Goal: Task Accomplishment & Management: Use online tool/utility

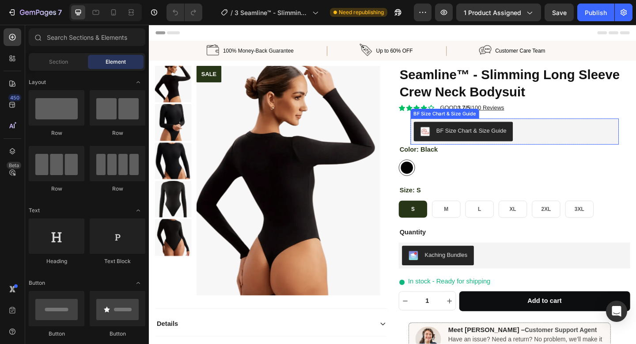
click at [433, 139] on div "BF Size Chart & Size Guide" at bounding box center [546, 141] width 227 height 28
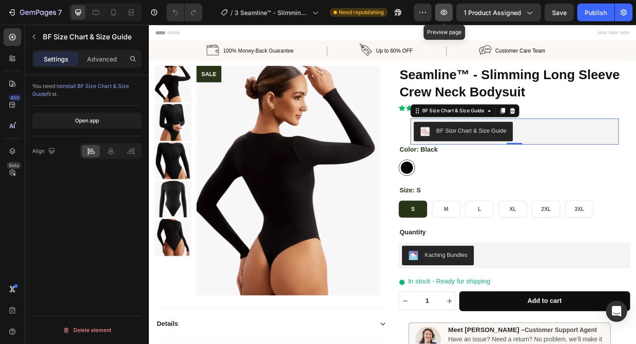
click at [449, 17] on button "button" at bounding box center [444, 13] width 18 height 18
click at [13, 61] on icon at bounding box center [12, 58] width 9 height 9
radio input "false"
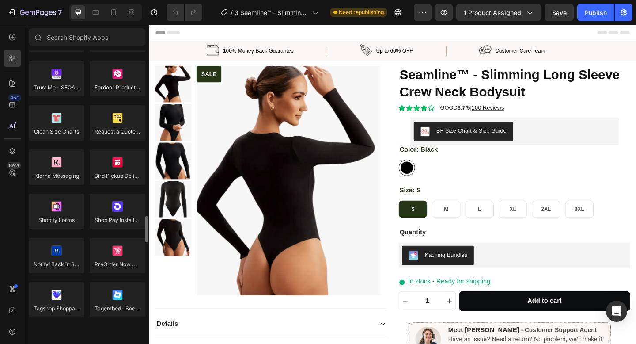
scroll to position [1898, 0]
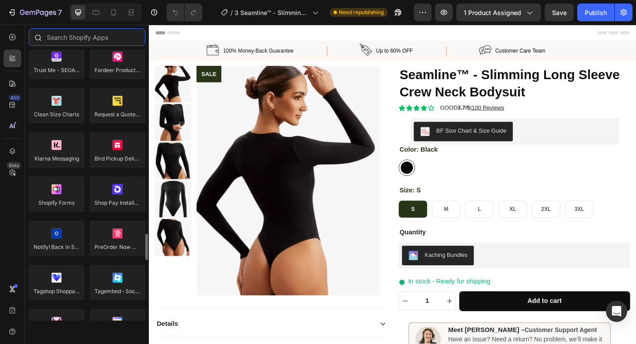
click at [71, 42] on input "text" at bounding box center [87, 37] width 117 height 18
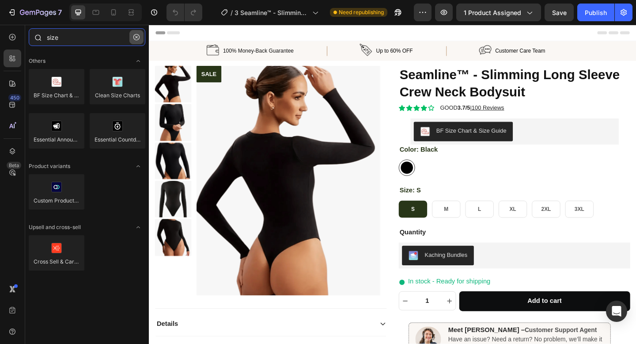
type input "size"
click at [136, 37] on icon "button" at bounding box center [136, 37] width 6 height 6
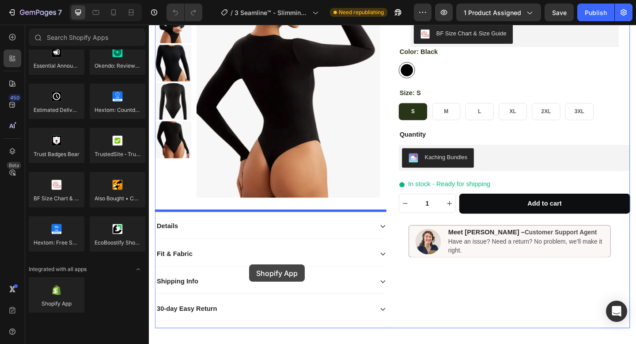
scroll to position [112, 0]
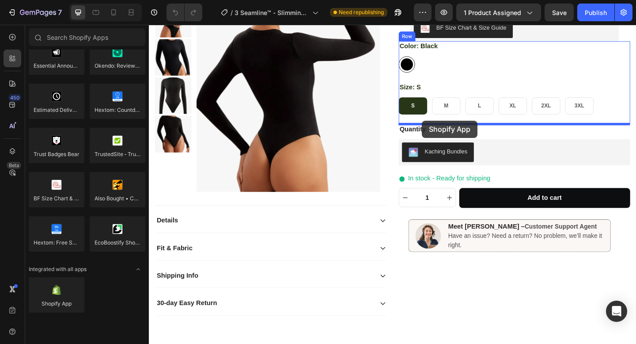
drag, startPoint x: 196, startPoint y: 323, endPoint x: 446, endPoint y: 129, distance: 315.6
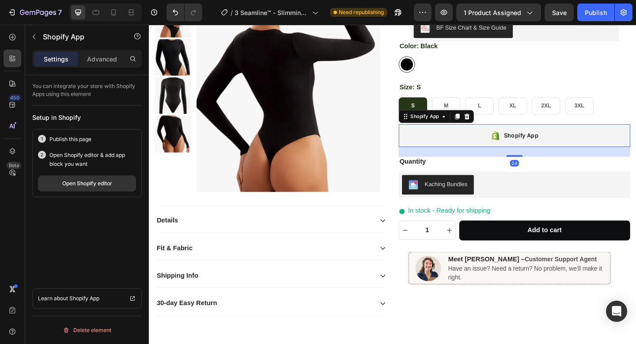
click at [511, 150] on div "Shopify App" at bounding box center [546, 145] width 252 height 25
radio input "false"
click at [100, 189] on button "Open Shopify editor" at bounding box center [87, 183] width 98 height 16
click at [594, 14] on div "Publish" at bounding box center [596, 12] width 22 height 9
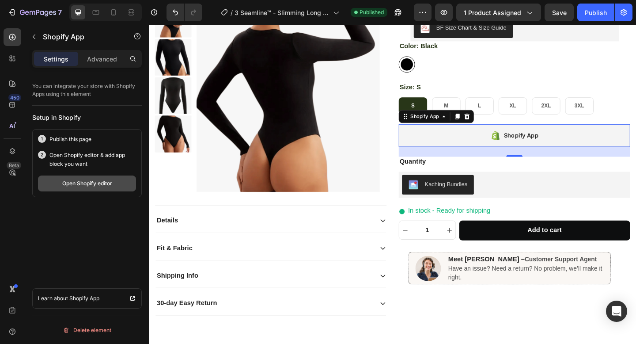
click at [69, 183] on div "Open Shopify editor" at bounding box center [87, 183] width 50 height 8
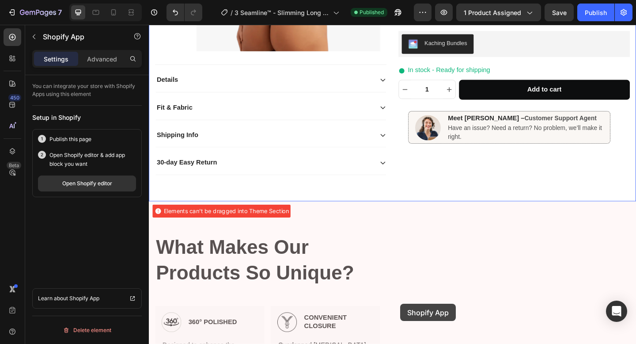
scroll to position [286, 0]
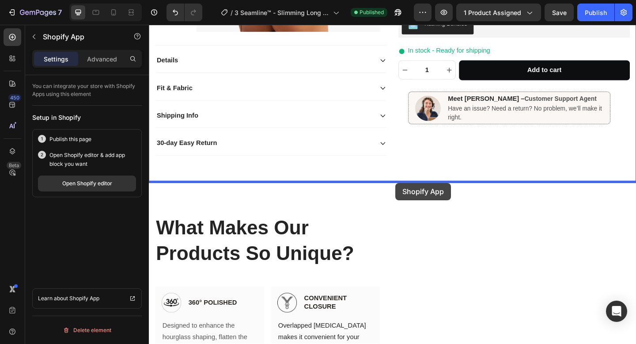
drag, startPoint x: 427, startPoint y: 109, endPoint x: 417, endPoint y: 196, distance: 88.5
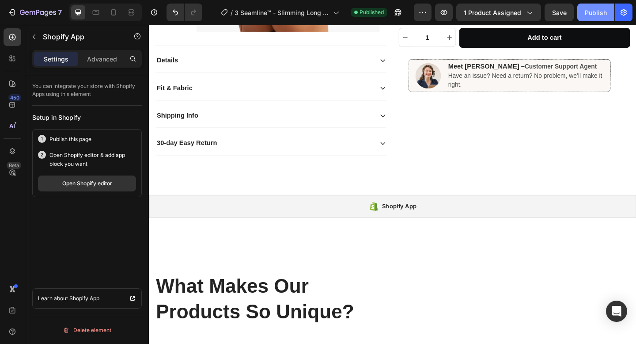
click at [586, 13] on div "Publish" at bounding box center [596, 12] width 22 height 9
click at [60, 183] on button "Open Shopify editor" at bounding box center [87, 183] width 98 height 16
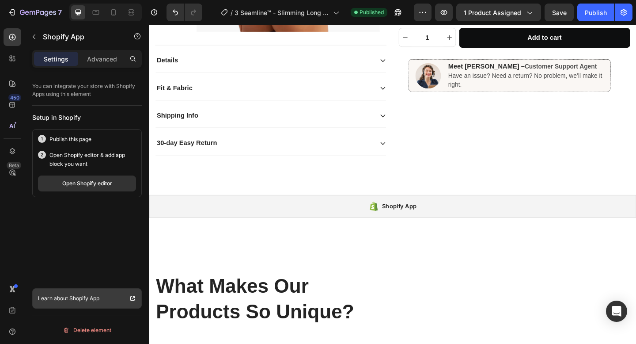
click at [102, 300] on link "Learn about Shopify App" at bounding box center [86, 298] width 109 height 20
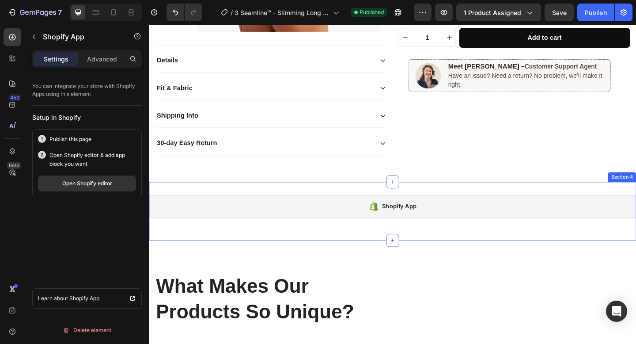
click at [257, 207] on div "Shopify App Shopify App 0 Section 4" at bounding box center [414, 228] width 530 height 64
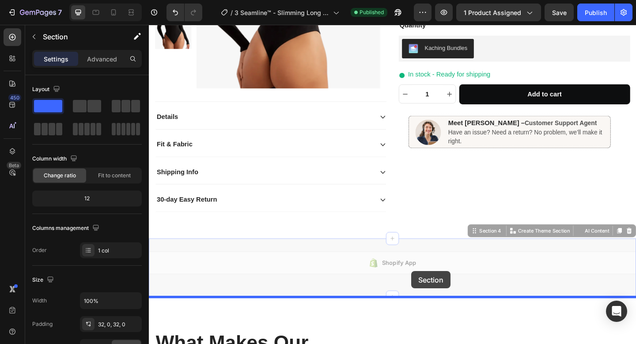
scroll to position [447, 0]
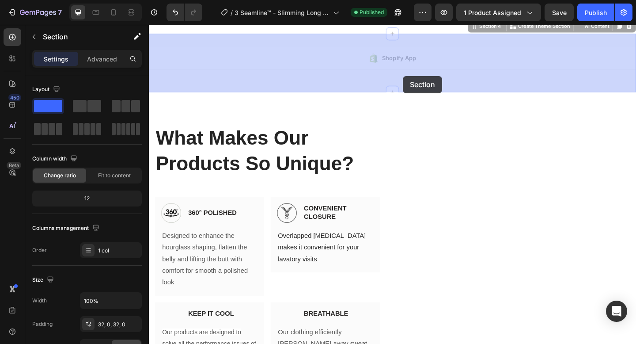
drag, startPoint x: 506, startPoint y: 227, endPoint x: 425, endPoint y: 80, distance: 167.6
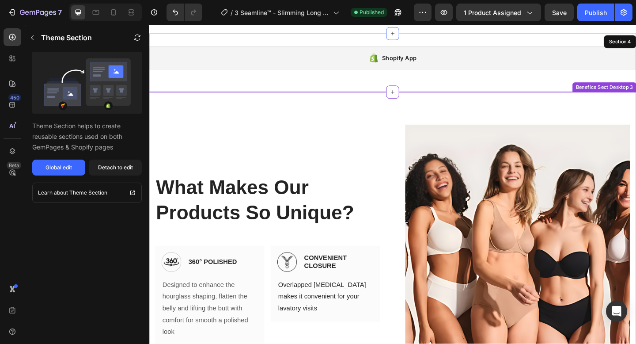
click at [266, 130] on div "What Makes Our Products So Unique? Heading Row Image 360° POLISHED Heading Row …" at bounding box center [414, 334] width 530 height 473
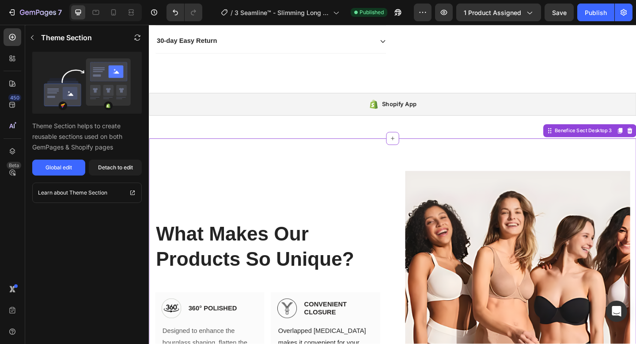
scroll to position [368, 0]
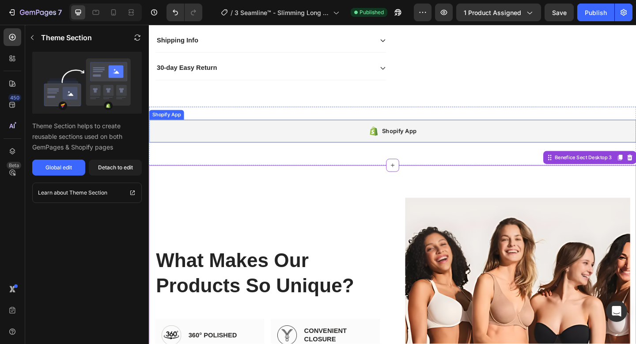
click at [368, 148] on div "Shopify App" at bounding box center [414, 140] width 530 height 25
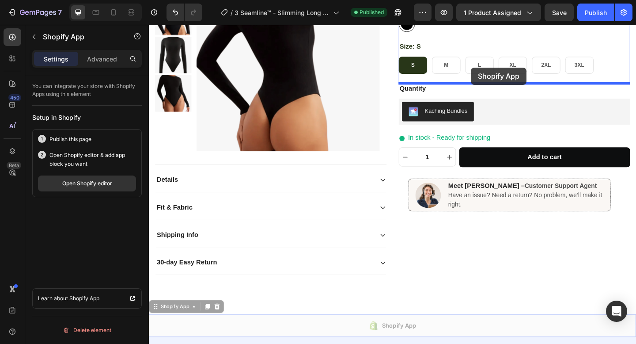
scroll to position [154, 0]
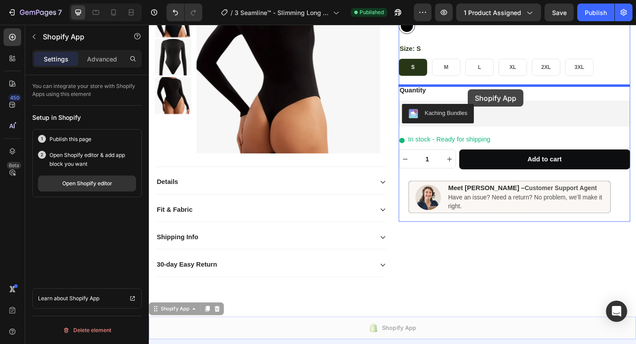
drag, startPoint x: 159, startPoint y: 213, endPoint x: 496, endPoint y: 95, distance: 356.9
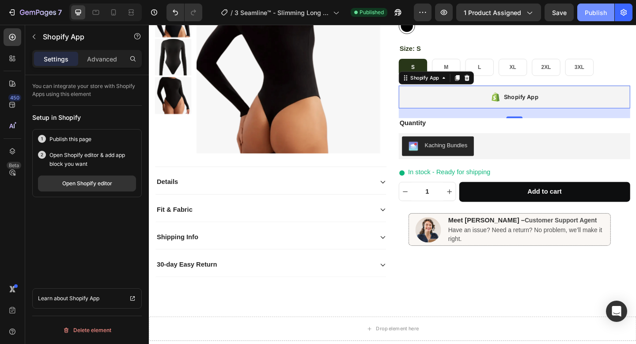
click at [591, 9] on div "Publish" at bounding box center [596, 12] width 22 height 9
click at [104, 185] on div "Open Shopify editor" at bounding box center [87, 183] width 50 height 8
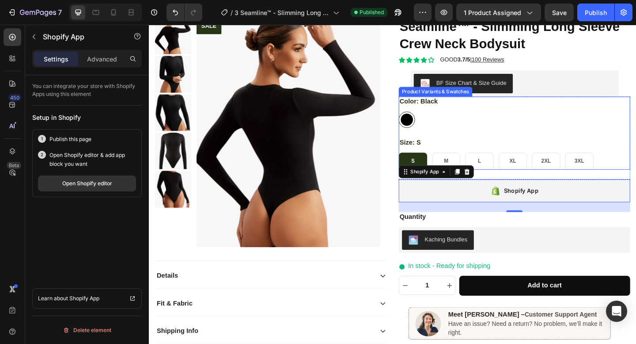
scroll to position [36, 0]
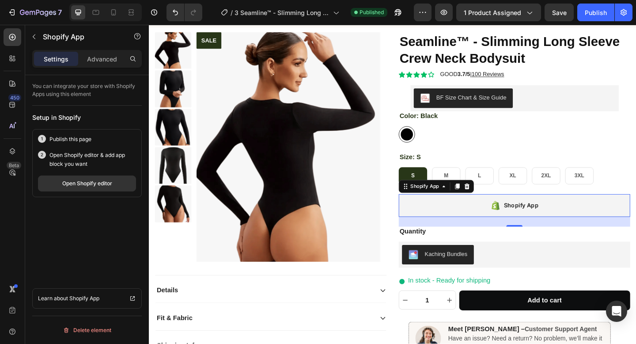
click at [438, 225] on div "Shopify App" at bounding box center [546, 221] width 252 height 25
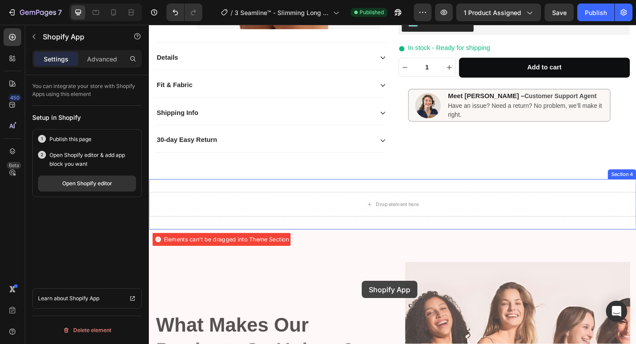
scroll to position [295, 0]
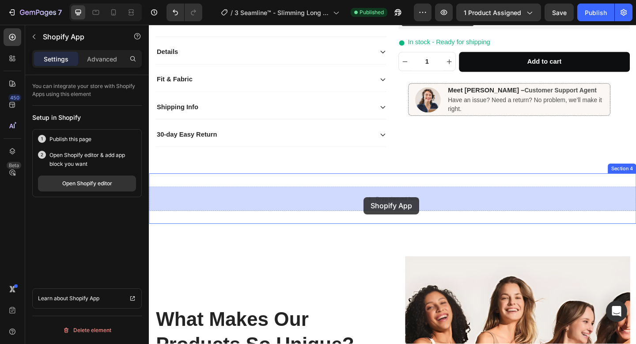
drag, startPoint x: 428, startPoint y: 98, endPoint x: 382, endPoint y: 212, distance: 122.8
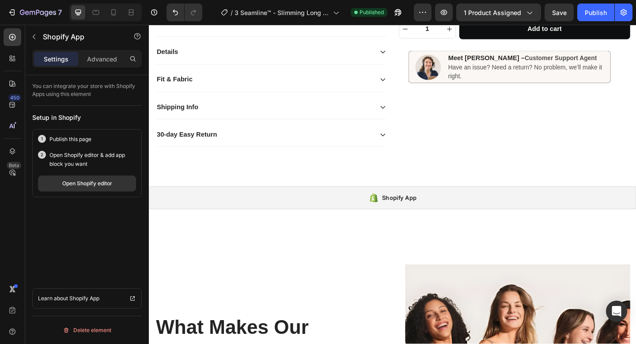
click at [408, 210] on div "Shopify App" at bounding box center [421, 213] width 38 height 11
click at [589, 12] on div "Publish" at bounding box center [596, 12] width 22 height 9
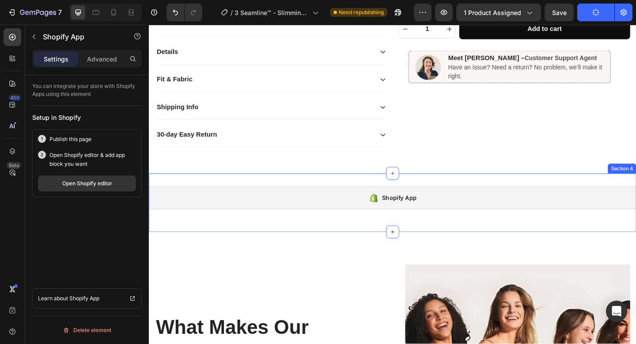
click at [442, 193] on div "Shopify App Shopify App 0 Section 4" at bounding box center [414, 218] width 530 height 64
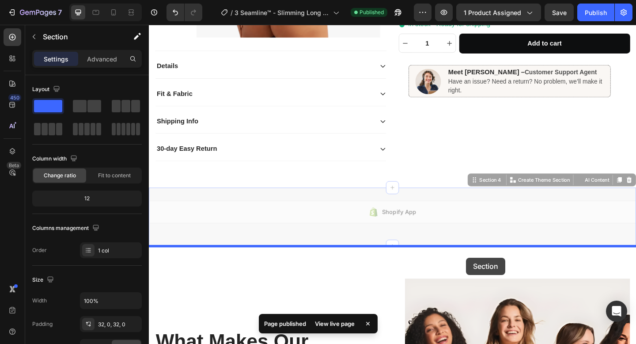
scroll to position [354, 0]
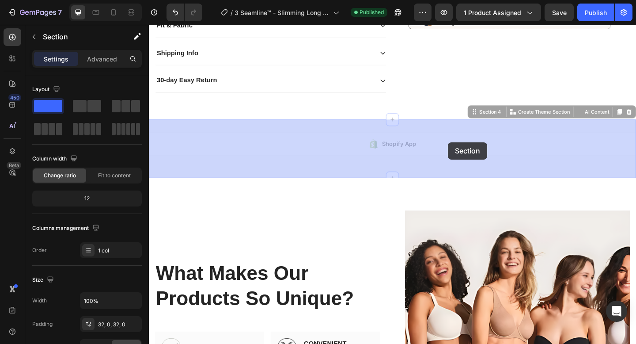
drag, startPoint x: 503, startPoint y: 179, endPoint x: 474, endPoint y: 152, distance: 39.4
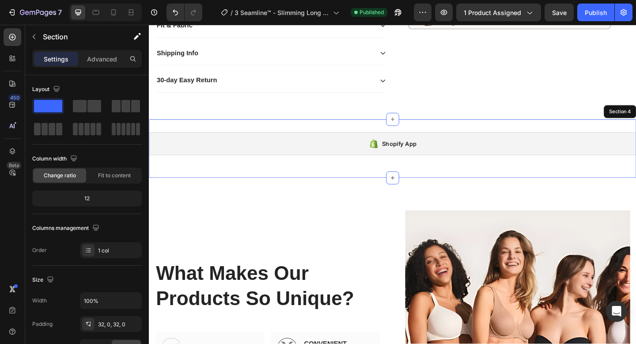
click at [358, 184] on div "Shopify App Shopify App Section 4" at bounding box center [414, 160] width 530 height 64
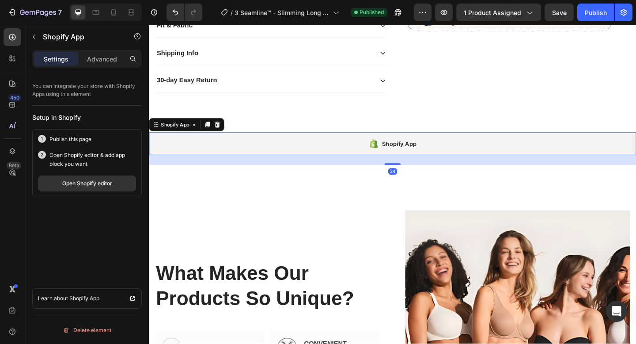
click at [201, 143] on div "Shopify App" at bounding box center [414, 154] width 530 height 25
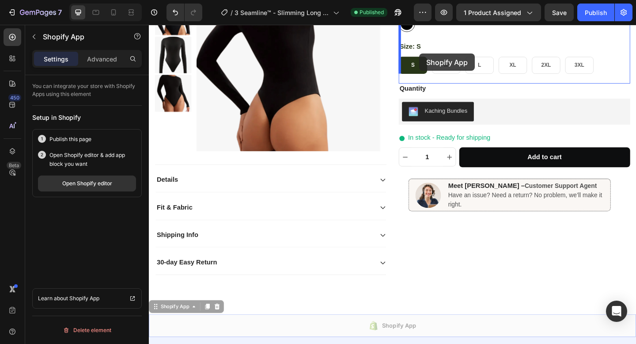
scroll to position [146, 0]
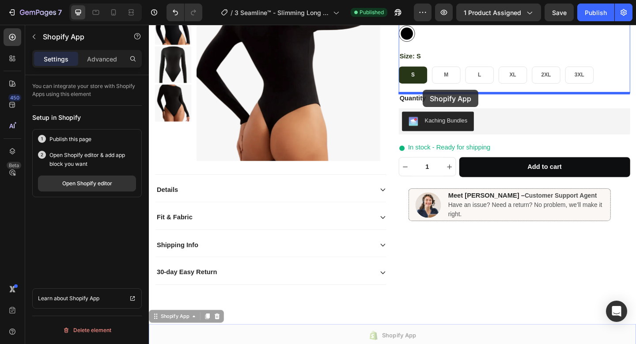
drag, startPoint x: 155, startPoint y: 133, endPoint x: 446, endPoint y: 95, distance: 294.3
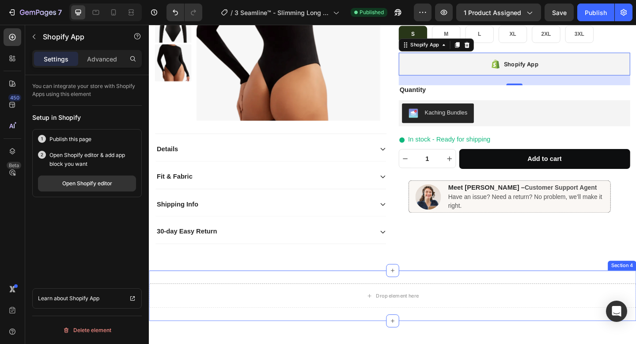
scroll to position [201, 0]
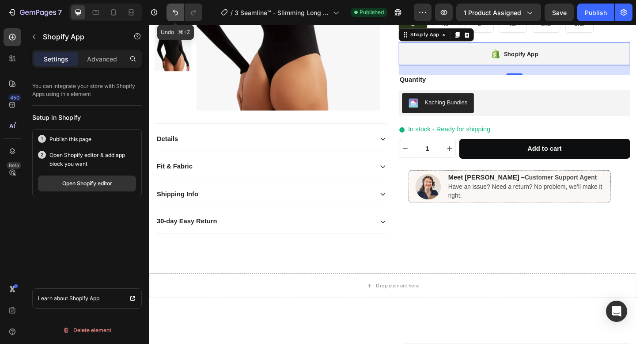
click at [177, 13] on icon "Undo/Redo" at bounding box center [175, 12] width 9 height 9
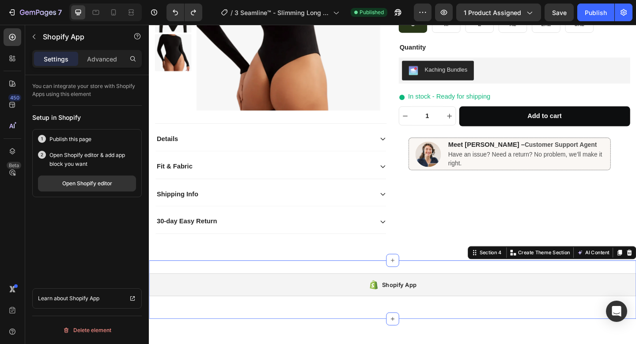
click at [181, 287] on div "Shopify App Shopify App Section 4 Create Theme Section AI Content Write with Ge…" at bounding box center [414, 313] width 530 height 64
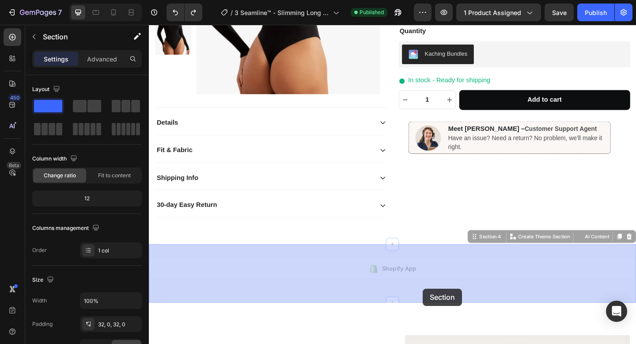
scroll to position [225, 0]
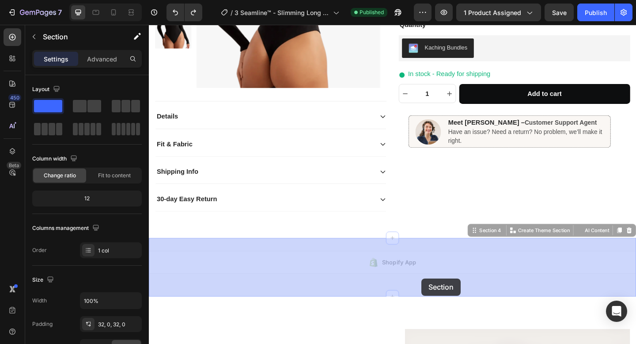
drag, startPoint x: 505, startPoint y: 272, endPoint x: 445, endPoint y: 300, distance: 66.2
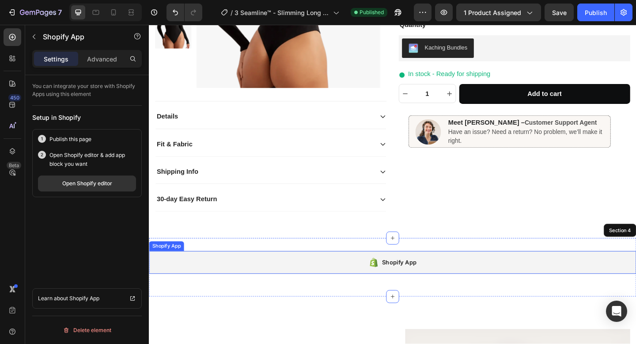
click at [290, 274] on div "Shopify App" at bounding box center [414, 283] width 530 height 25
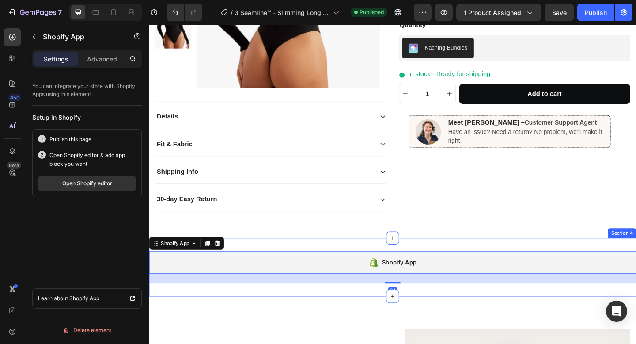
click at [497, 260] on div "Shopify App Shopify App 24 Section 4" at bounding box center [414, 289] width 530 height 64
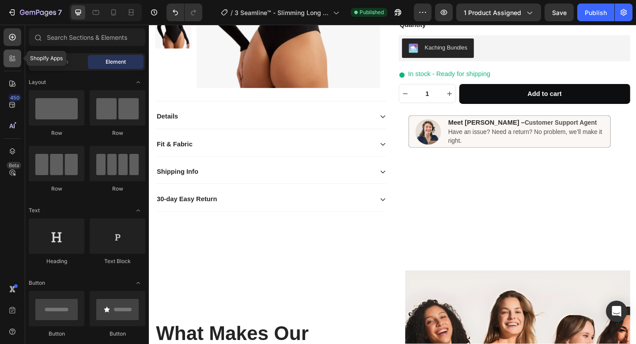
click at [10, 62] on icon at bounding box center [12, 58] width 9 height 9
radio input "false"
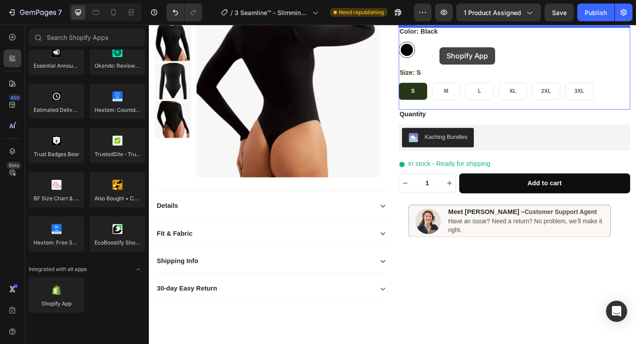
scroll to position [117, 0]
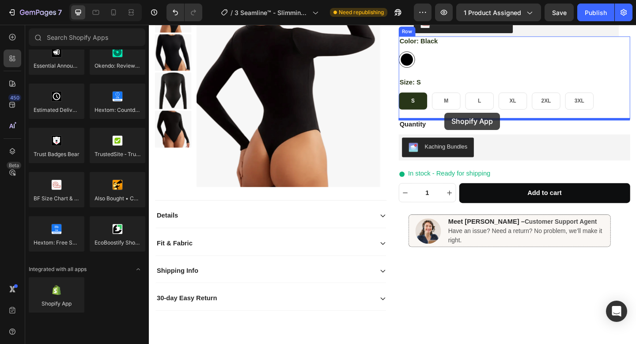
drag, startPoint x: 221, startPoint y: 312, endPoint x: 470, endPoint y: 120, distance: 314.6
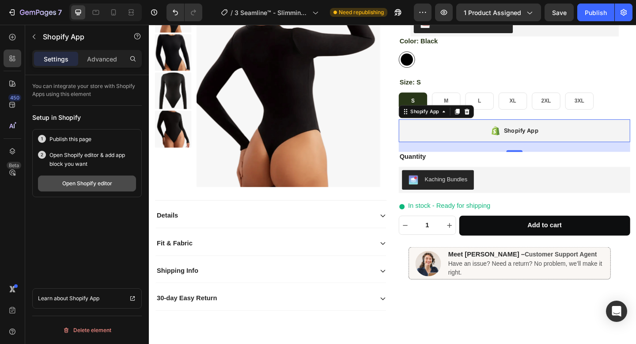
click at [92, 188] on button "Open Shopify editor" at bounding box center [87, 183] width 98 height 16
click at [585, 8] on div "Publish" at bounding box center [596, 12] width 22 height 9
click at [53, 188] on button "Open Shopify editor" at bounding box center [87, 183] width 98 height 16
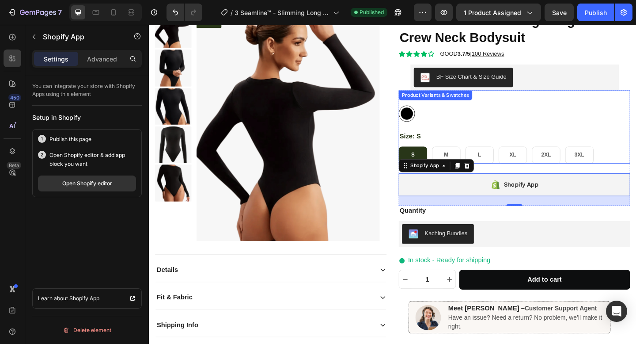
scroll to position [0, 0]
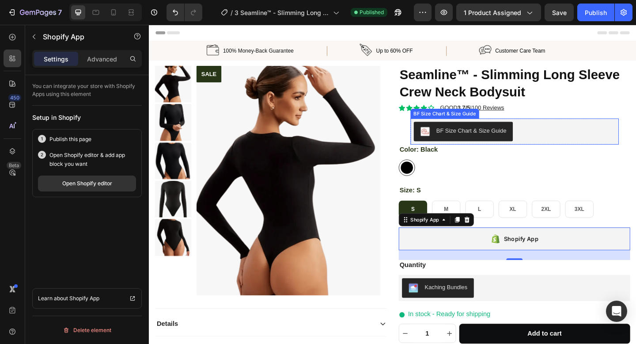
click at [438, 139] on button "BF Size Chart & Size Guide" at bounding box center [491, 140] width 108 height 21
radio input "false"
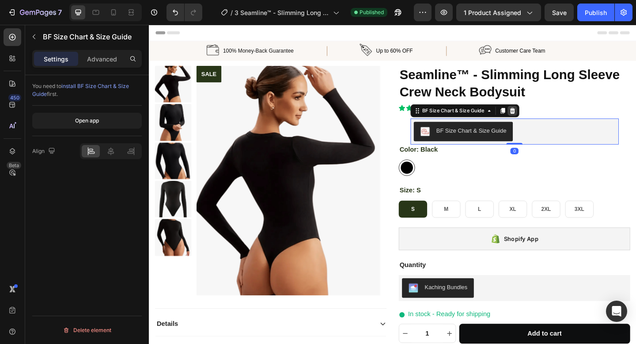
click at [544, 119] on icon at bounding box center [543, 118] width 7 height 7
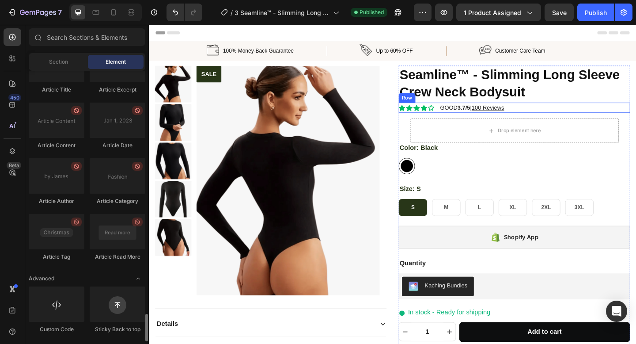
scroll to position [2405, 0]
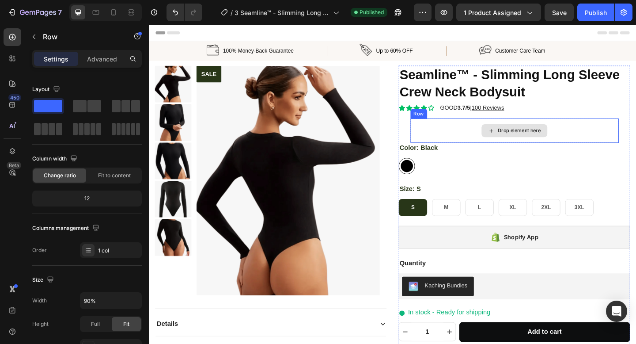
click at [473, 130] on div "Drop element here" at bounding box center [546, 140] width 227 height 26
click at [491, 118] on div at bounding box center [487, 118] width 11 height 11
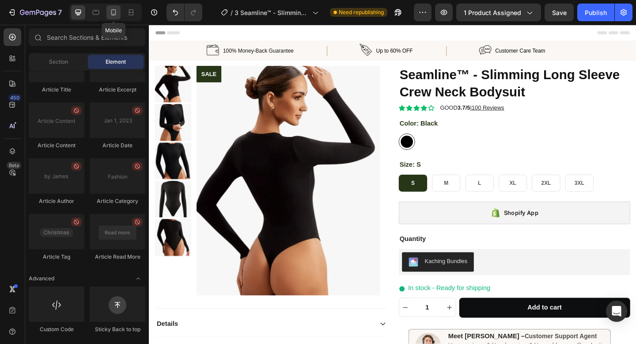
click at [113, 19] on div at bounding box center [113, 12] width 14 height 14
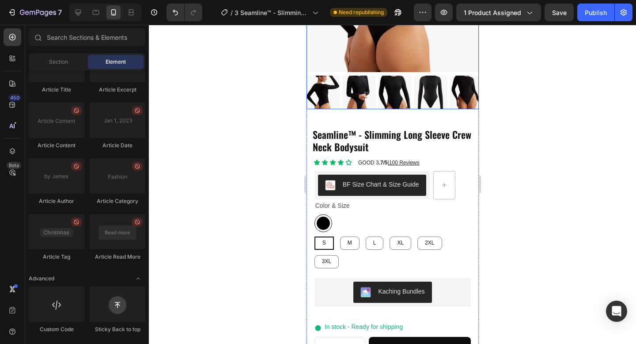
scroll to position [257, 0]
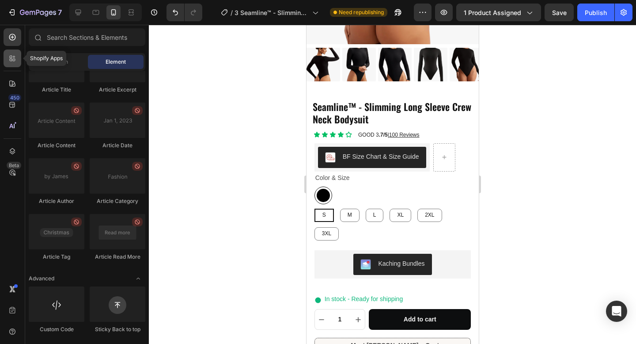
click at [14, 65] on div at bounding box center [13, 58] width 18 height 18
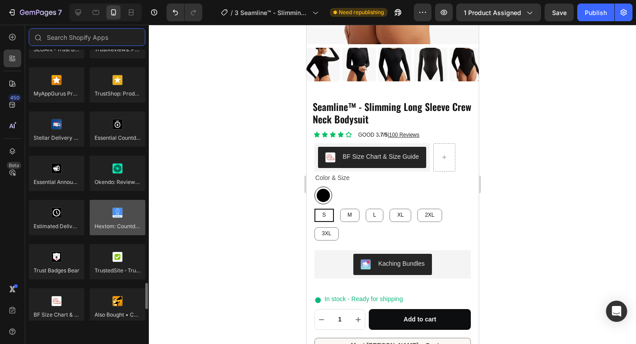
scroll to position [2521, 0]
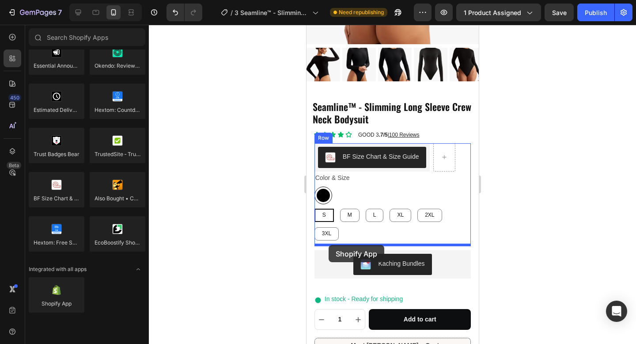
drag, startPoint x: 370, startPoint y: 321, endPoint x: 328, endPoint y: 245, distance: 87.0
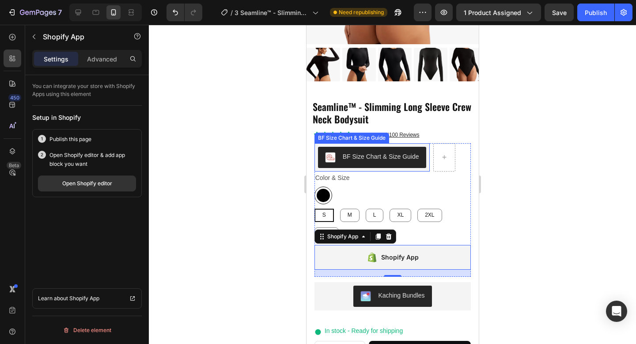
click at [398, 165] on button "BF Size Chart & Size Guide" at bounding box center [371, 157] width 108 height 21
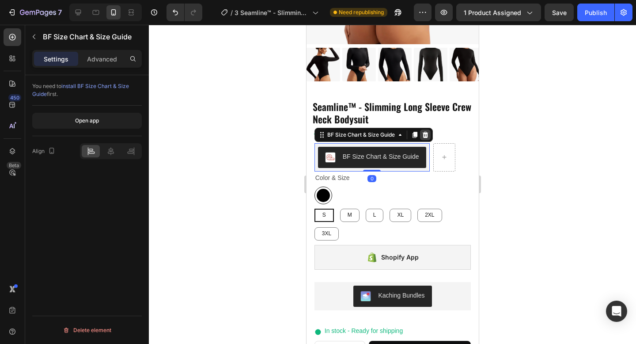
click at [423, 136] on icon at bounding box center [425, 135] width 6 height 6
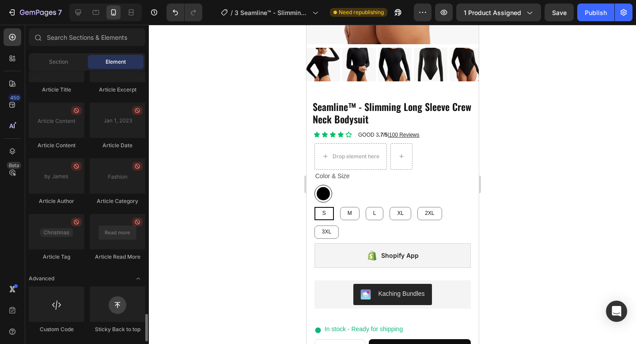
scroll to position [2405, 0]
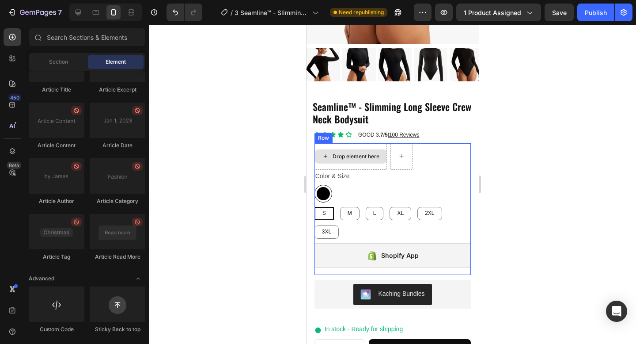
click at [375, 166] on div "Drop element here" at bounding box center [350, 156] width 72 height 26
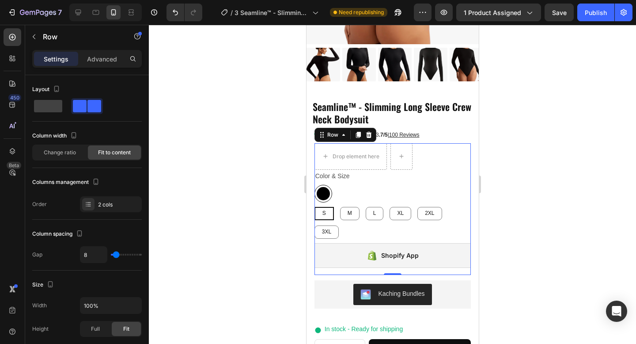
click at [412, 165] on div "Drop element here Row 0" at bounding box center [392, 156] width 157 height 26
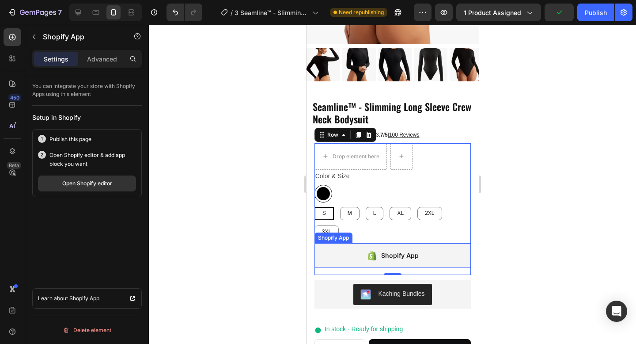
click at [434, 251] on div "Shopify App" at bounding box center [392, 255] width 157 height 25
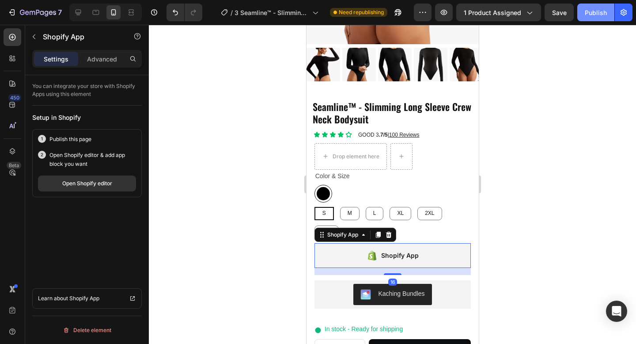
click at [599, 14] on div "Publish" at bounding box center [596, 12] width 22 height 9
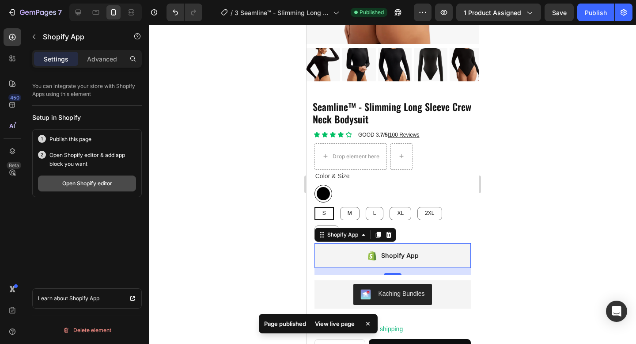
click at [113, 185] on button "Open Shopify editor" at bounding box center [87, 183] width 98 height 16
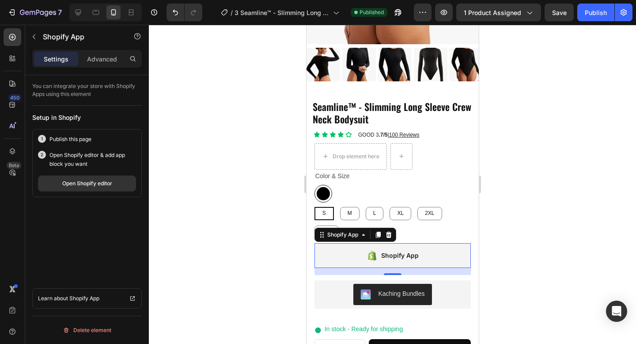
click at [497, 278] on div at bounding box center [392, 184] width 487 height 319
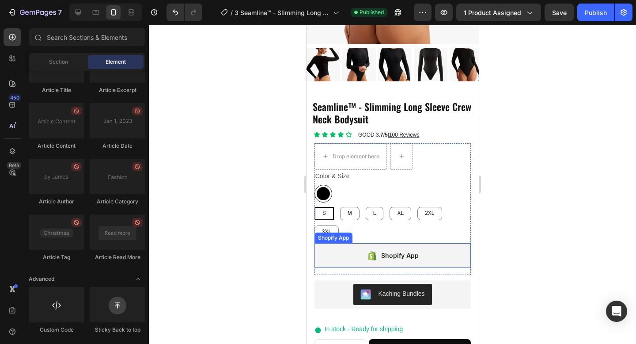
click at [426, 261] on div "Shopify App" at bounding box center [392, 255] width 157 height 25
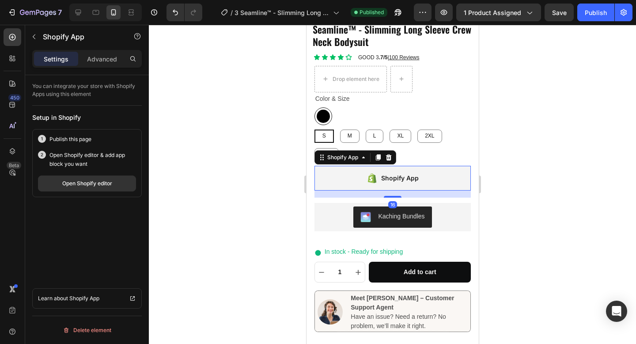
scroll to position [341, 0]
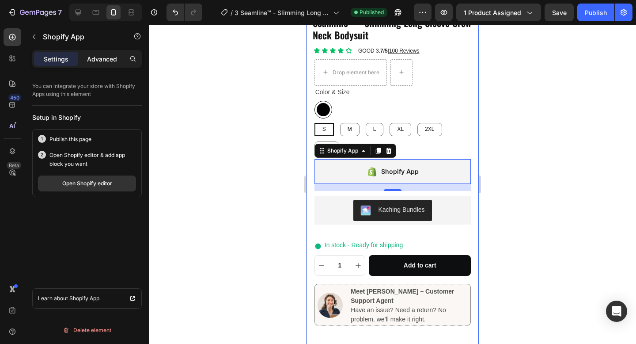
click at [112, 58] on p "Advanced" at bounding box center [102, 58] width 30 height 9
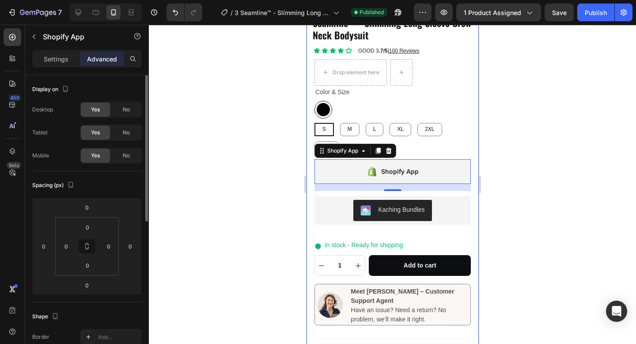
click at [101, 109] on div "Yes" at bounding box center [95, 109] width 29 height 14
click at [94, 112] on span "Yes" at bounding box center [95, 110] width 9 height 8
click at [65, 66] on div "Settings Advanced" at bounding box center [86, 59] width 109 height 18
click at [61, 60] on p "Settings" at bounding box center [56, 58] width 25 height 9
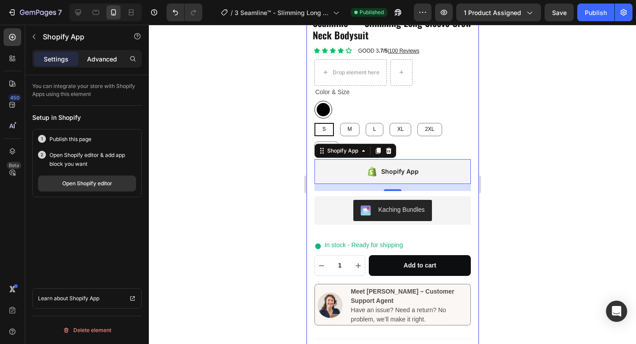
click at [102, 56] on p "Advanced" at bounding box center [102, 58] width 30 height 9
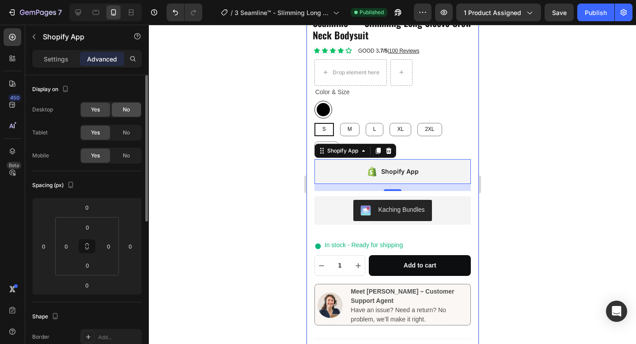
click at [125, 109] on span "No" at bounding box center [126, 110] width 7 height 8
click at [131, 136] on div "No" at bounding box center [126, 132] width 29 height 14
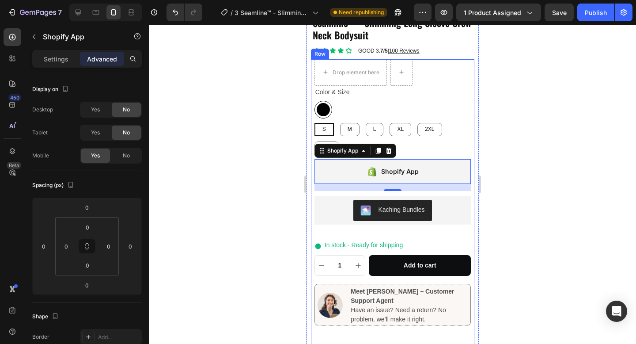
click at [323, 192] on div "Seamline™ - Slimming Long Sleeve Crew Neck Bodysuit Product Title Icon Icon Ico…" at bounding box center [392, 246] width 157 height 374
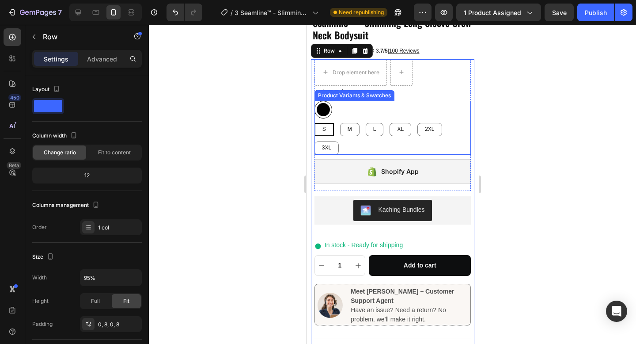
click at [367, 144] on div "S S S M M M L L L XL XL XL 2XL 2XL 2XL 3XL 3XL 3XL" at bounding box center [392, 139] width 157 height 32
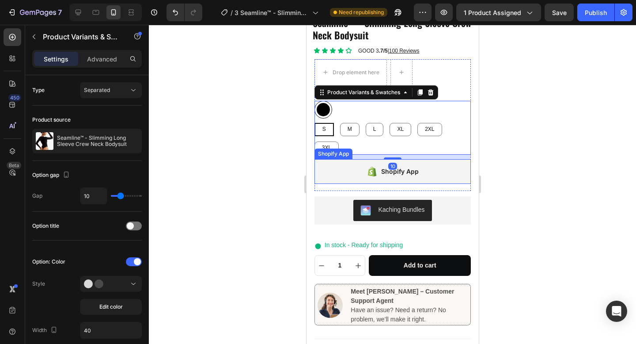
click at [353, 172] on div "Shopify App" at bounding box center [392, 171] width 157 height 25
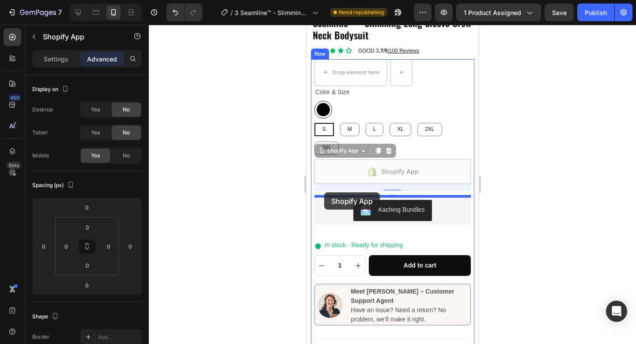
drag, startPoint x: 325, startPoint y: 151, endPoint x: 324, endPoint y: 192, distance: 41.1
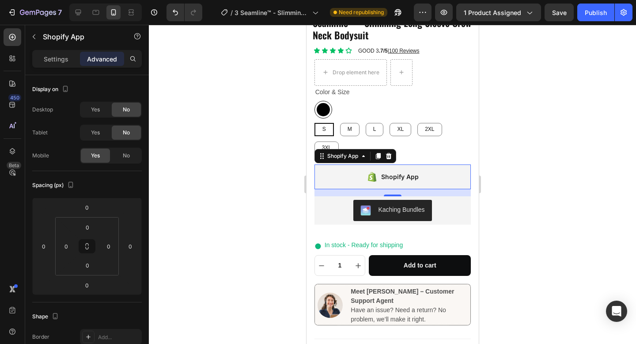
click at [270, 188] on div at bounding box center [392, 184] width 487 height 319
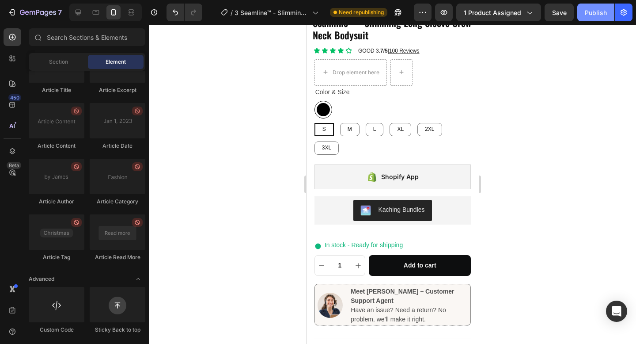
click at [597, 17] on button "Publish" at bounding box center [595, 13] width 37 height 18
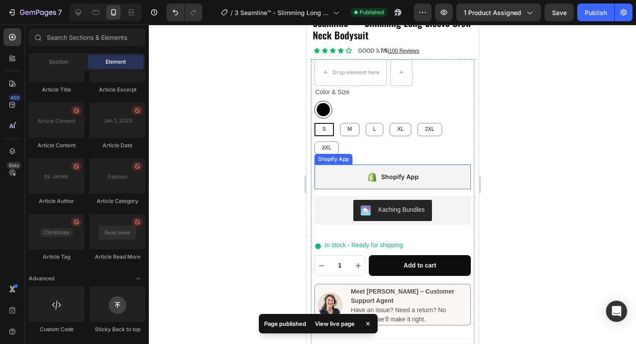
click at [317, 179] on div "Shopify App" at bounding box center [392, 176] width 157 height 25
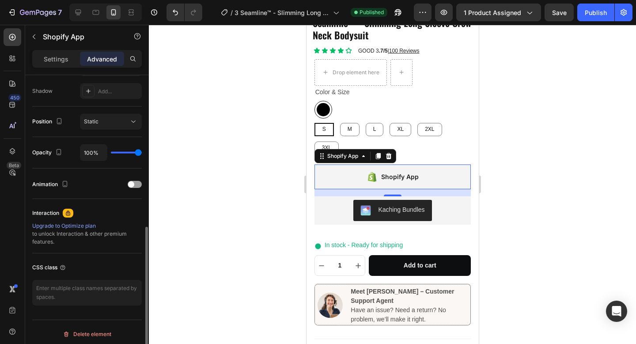
scroll to position [295, 0]
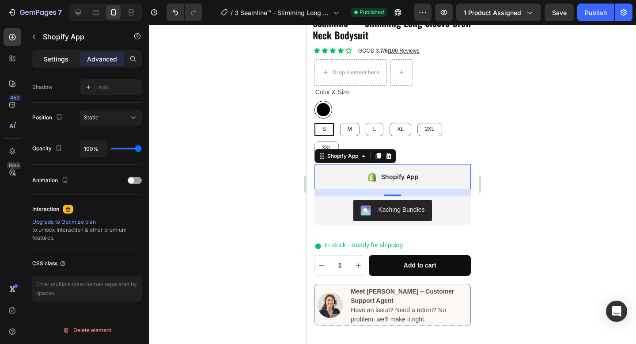
click at [60, 58] on p "Settings" at bounding box center [56, 58] width 25 height 9
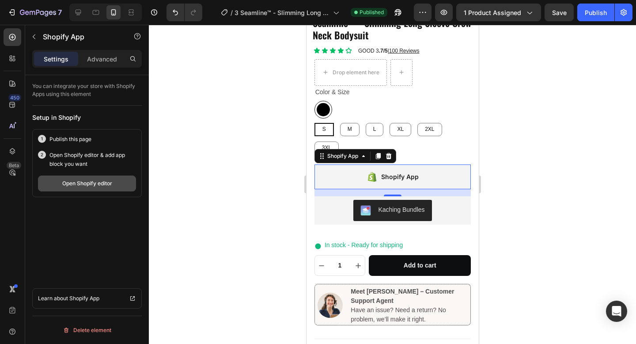
click at [91, 183] on div "Open Shopify editor" at bounding box center [87, 183] width 50 height 8
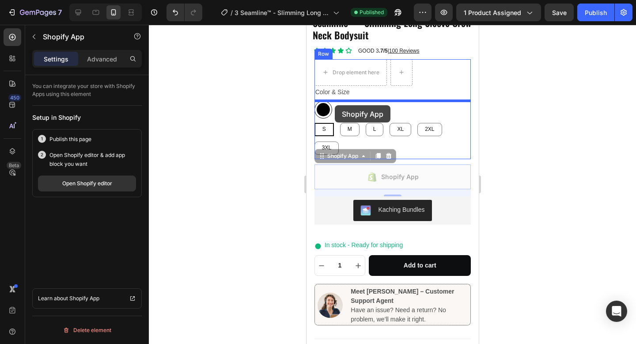
drag, startPoint x: 320, startPoint y: 155, endPoint x: 334, endPoint y: 105, distance: 52.4
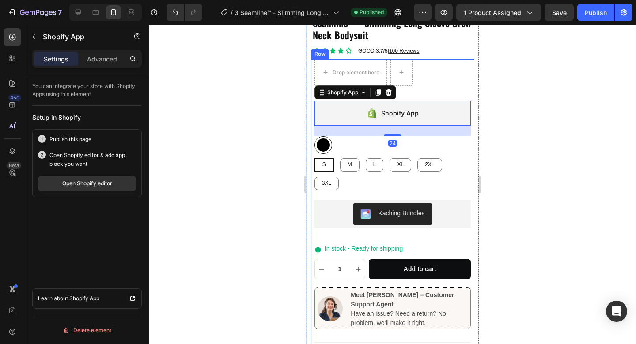
click at [519, 168] on div at bounding box center [392, 184] width 487 height 319
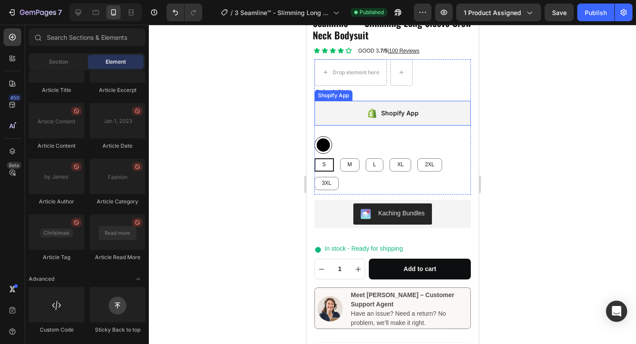
click at [410, 116] on div "Shopify App" at bounding box center [400, 113] width 38 height 11
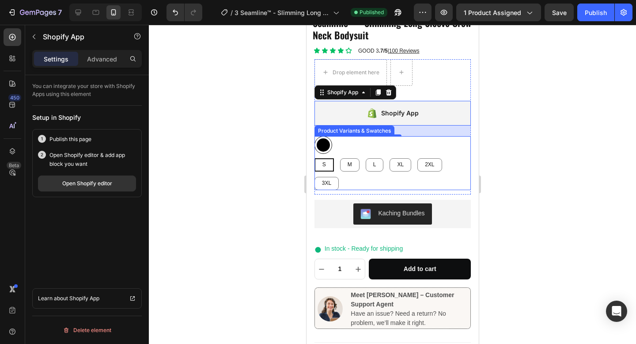
scroll to position [368, 0]
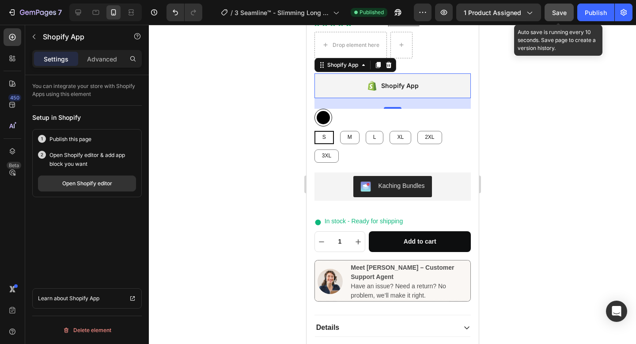
click at [565, 14] on span "Save" at bounding box center [559, 13] width 15 height 8
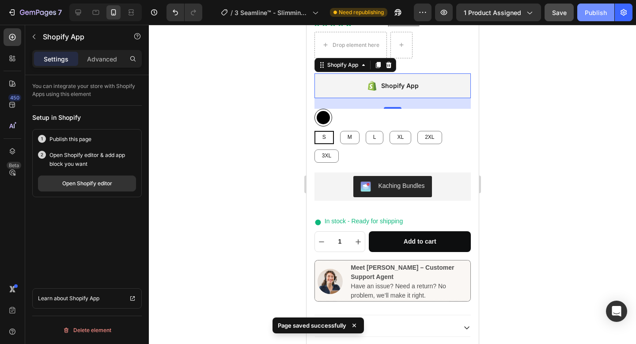
click at [597, 17] on button "Publish" at bounding box center [595, 13] width 37 height 18
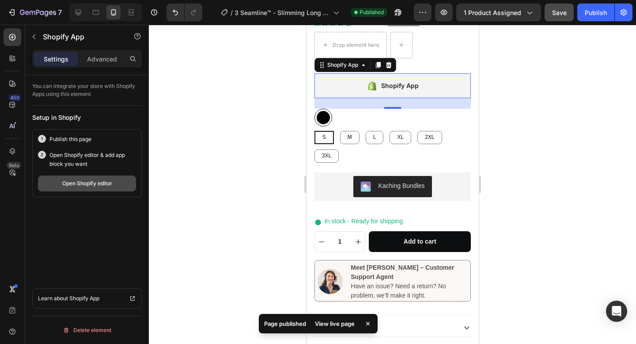
click at [111, 184] on div "Open Shopify editor" at bounding box center [87, 183] width 50 height 8
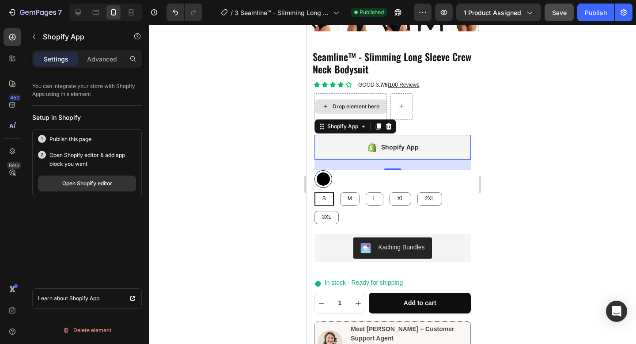
scroll to position [299, 0]
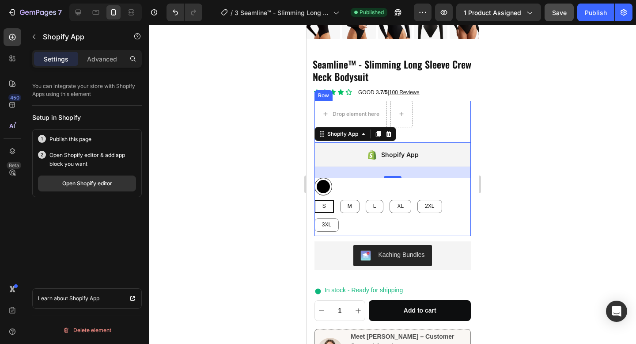
click at [431, 118] on div "Drop element here Row" at bounding box center [392, 114] width 157 height 26
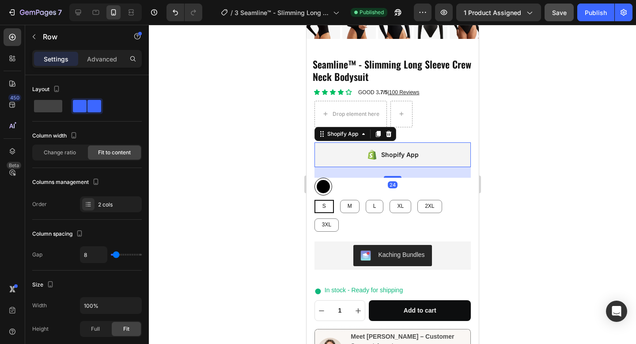
click at [347, 153] on div "Shopify App" at bounding box center [392, 154] width 157 height 25
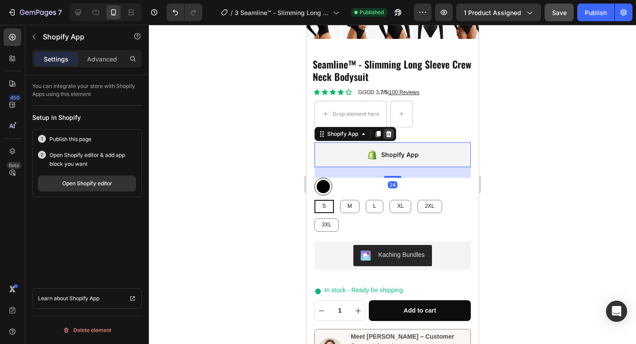
click at [393, 135] on div at bounding box center [388, 133] width 11 height 11
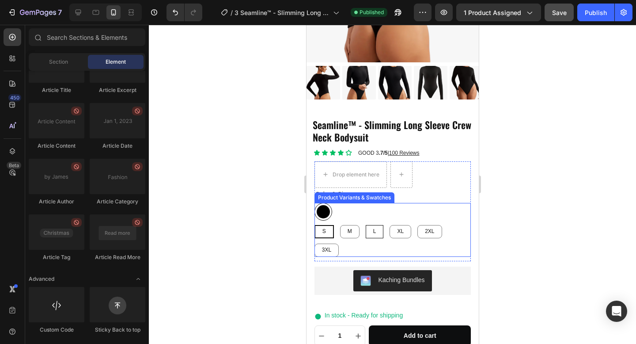
scroll to position [313, 0]
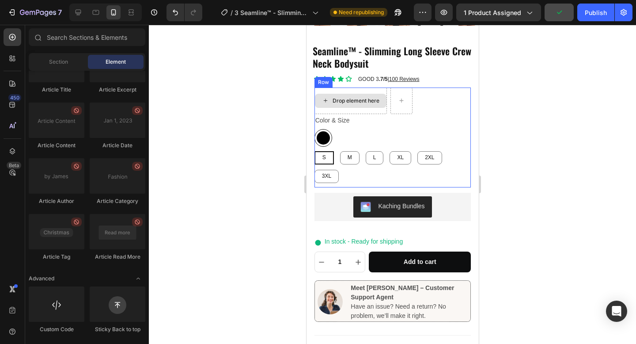
click at [370, 109] on div "Drop element here" at bounding box center [350, 100] width 72 height 26
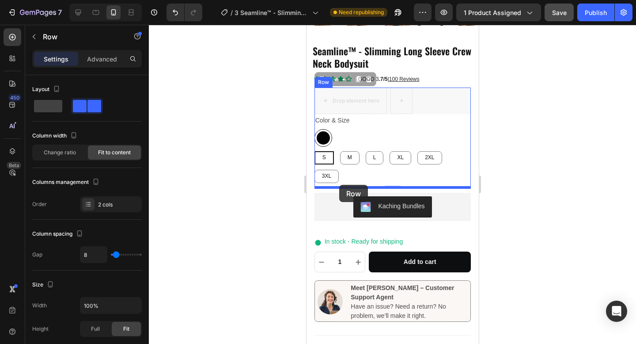
drag, startPoint x: 320, startPoint y: 81, endPoint x: 339, endPoint y: 185, distance: 105.0
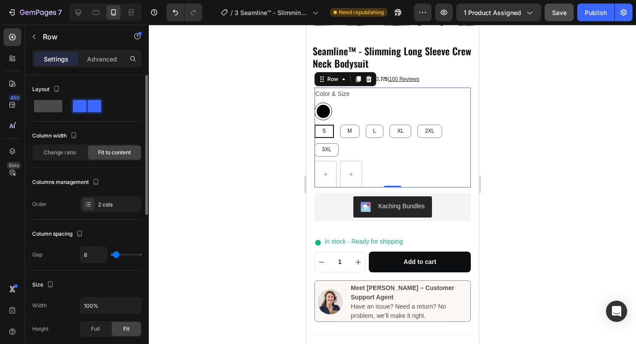
click at [52, 109] on span at bounding box center [48, 106] width 28 height 12
type input "0"
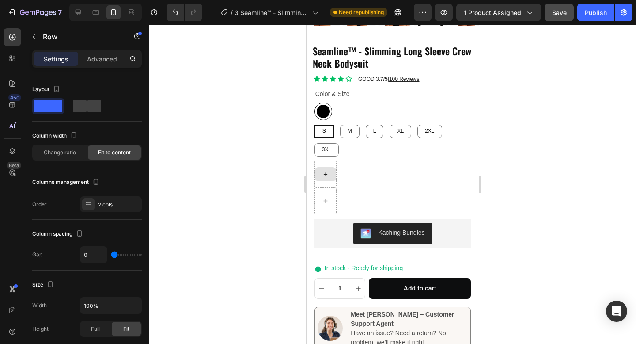
click at [325, 177] on icon at bounding box center [324, 174] width 7 height 8
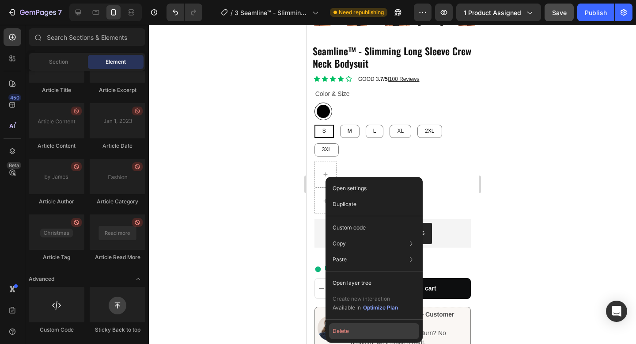
click at [340, 330] on button "Delete" at bounding box center [374, 331] width 90 height 16
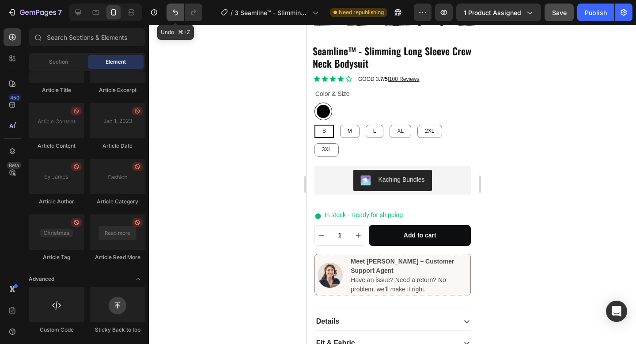
click at [172, 12] on icon "Undo/Redo" at bounding box center [175, 12] width 9 height 9
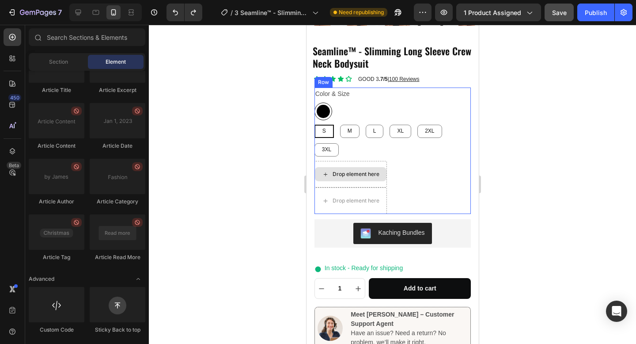
click at [362, 175] on div "Drop element here" at bounding box center [355, 173] width 47 height 7
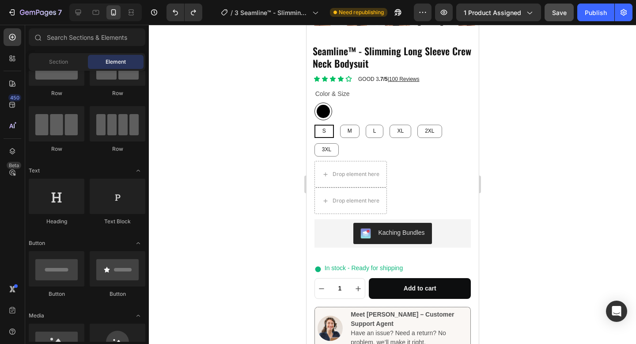
scroll to position [0, 0]
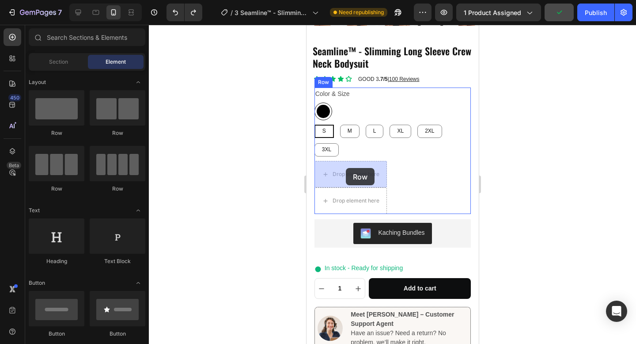
drag, startPoint x: 361, startPoint y: 139, endPoint x: 345, endPoint y: 168, distance: 33.2
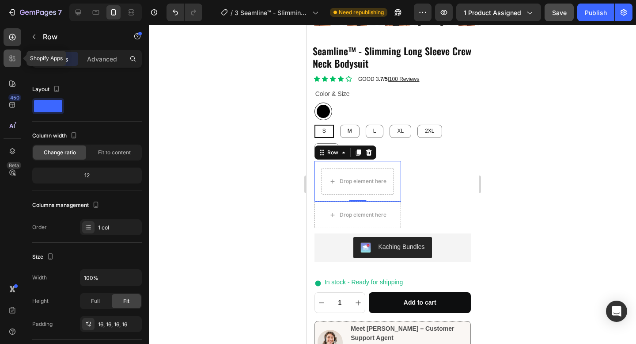
click at [10, 59] on icon at bounding box center [12, 58] width 9 height 9
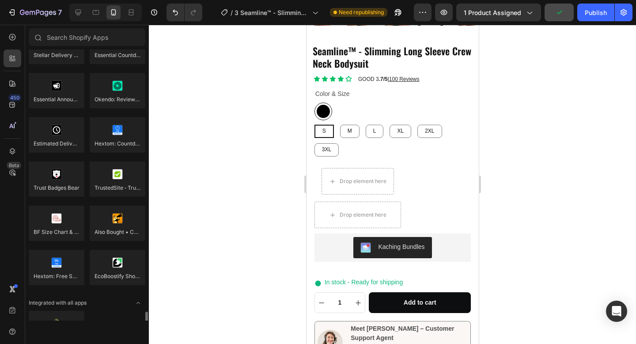
scroll to position [2521, 0]
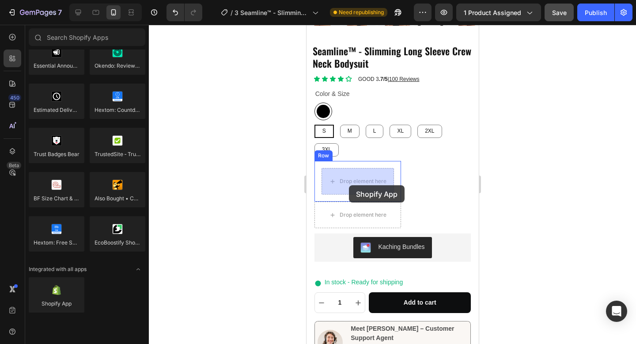
drag, startPoint x: 370, startPoint y: 314, endPoint x: 347, endPoint y: 185, distance: 131.3
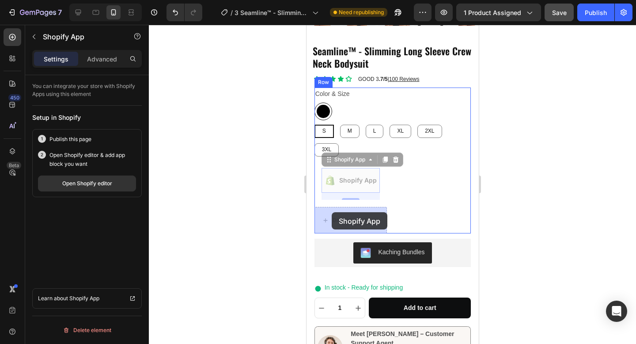
drag, startPoint x: 330, startPoint y: 159, endPoint x: 331, endPoint y: 212, distance: 53.0
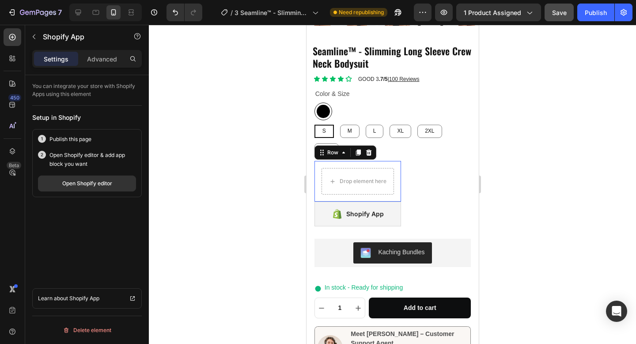
click at [399, 175] on div "Drop element here Row 0" at bounding box center [357, 181] width 87 height 41
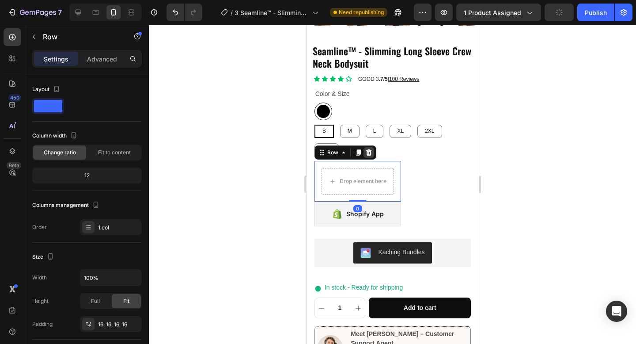
click at [371, 151] on icon at bounding box center [368, 152] width 7 height 7
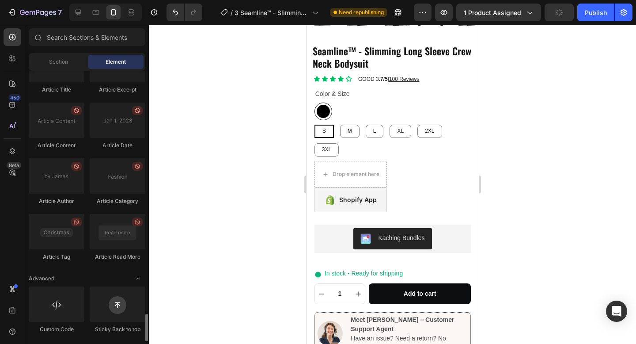
scroll to position [2405, 0]
click at [384, 202] on div "Shopify App" at bounding box center [350, 199] width 72 height 25
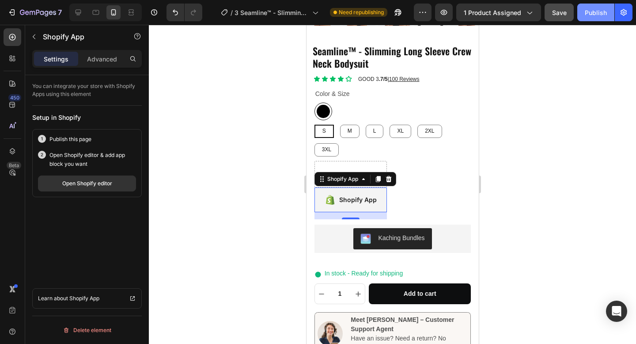
click at [592, 19] on button "Publish" at bounding box center [595, 13] width 37 height 18
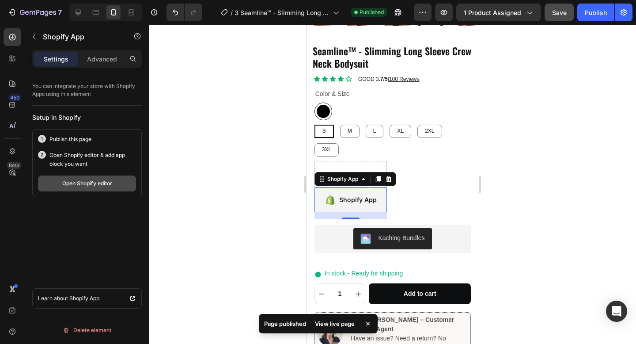
click at [63, 182] on div "Open Shopify editor" at bounding box center [87, 183] width 50 height 8
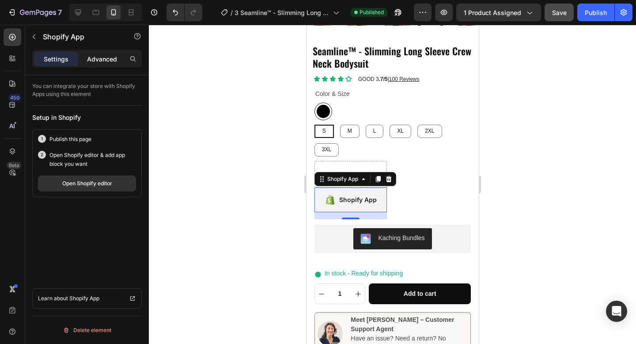
click at [109, 64] on div "Advanced" at bounding box center [102, 59] width 44 height 14
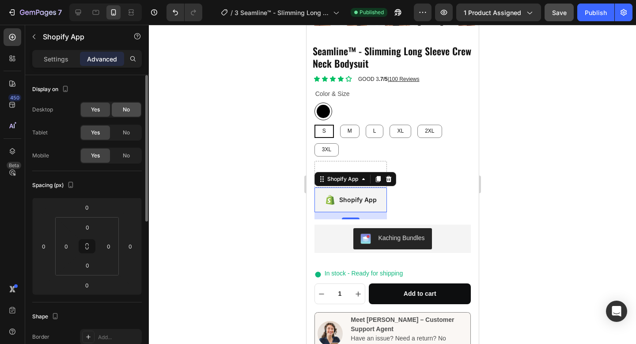
click at [129, 106] on span "No" at bounding box center [126, 110] width 7 height 8
click at [128, 136] on span "No" at bounding box center [126, 132] width 7 height 8
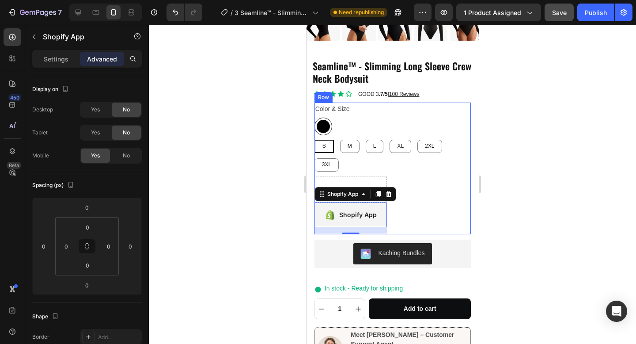
scroll to position [269, 0]
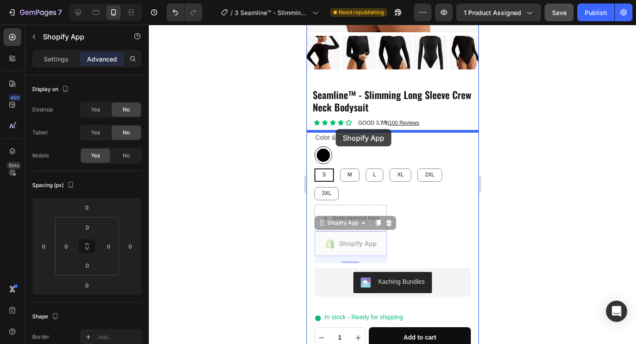
drag, startPoint x: 320, startPoint y: 224, endPoint x: 335, endPoint y: 129, distance: 96.5
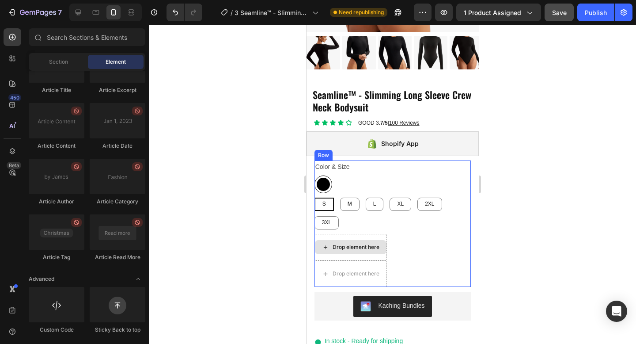
click at [370, 249] on div "Drop element here" at bounding box center [355, 246] width 47 height 7
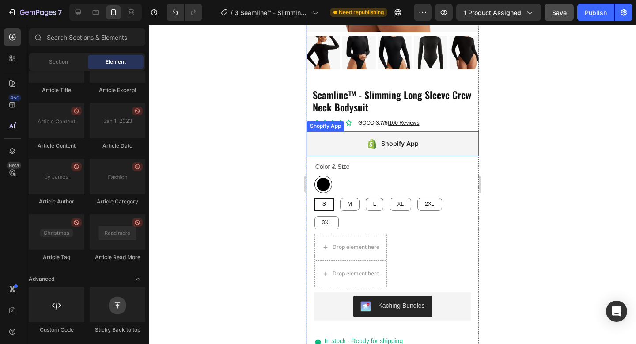
click at [415, 148] on div "Shopify App" at bounding box center [400, 143] width 38 height 11
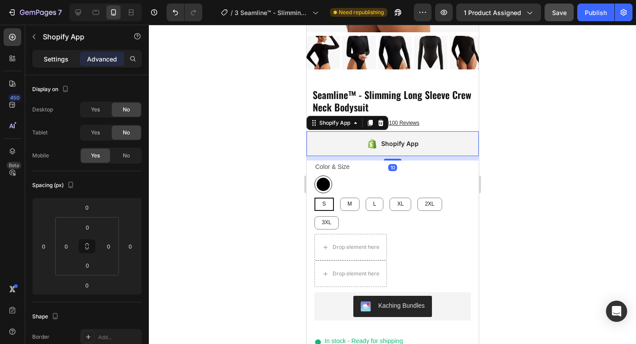
click at [64, 65] on div "Settings" at bounding box center [56, 59] width 44 height 14
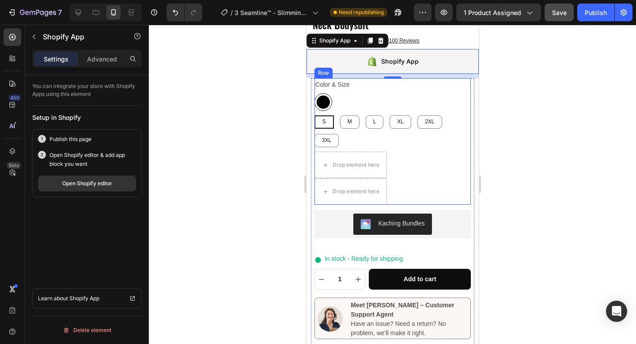
scroll to position [431, 0]
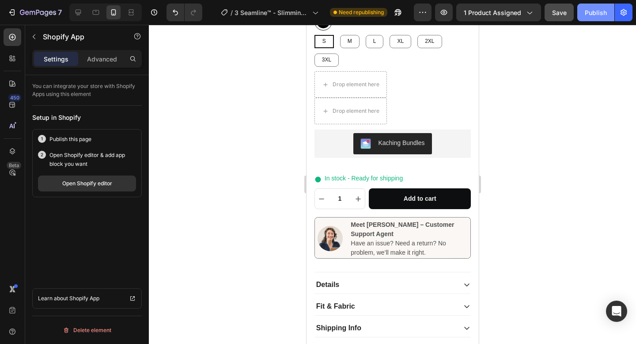
click at [587, 19] on button "Publish" at bounding box center [595, 13] width 37 height 18
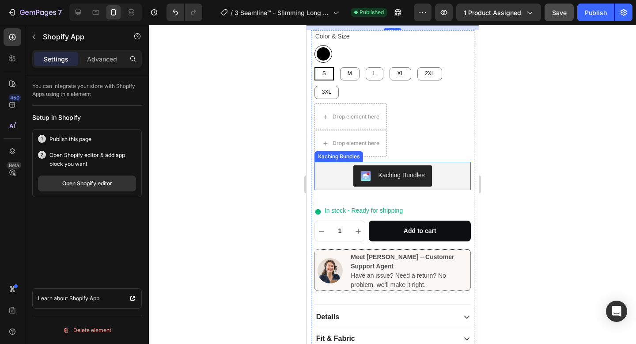
scroll to position [306, 0]
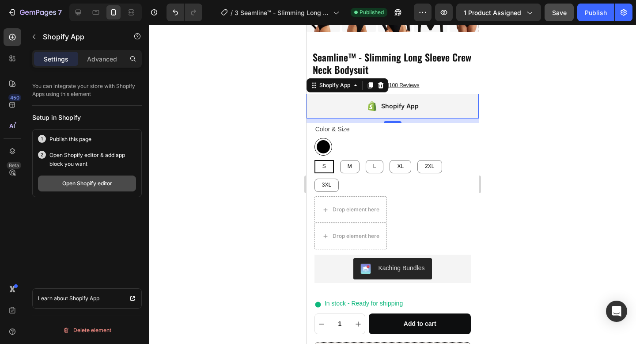
click at [105, 185] on div "Open Shopify editor" at bounding box center [87, 183] width 50 height 8
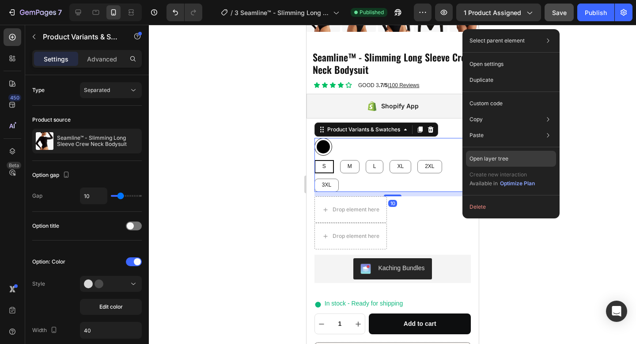
click at [497, 161] on p "Open layer tree" at bounding box center [488, 159] width 39 height 8
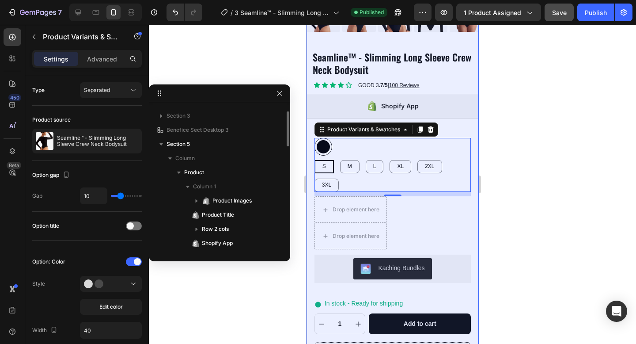
scroll to position [16, 0]
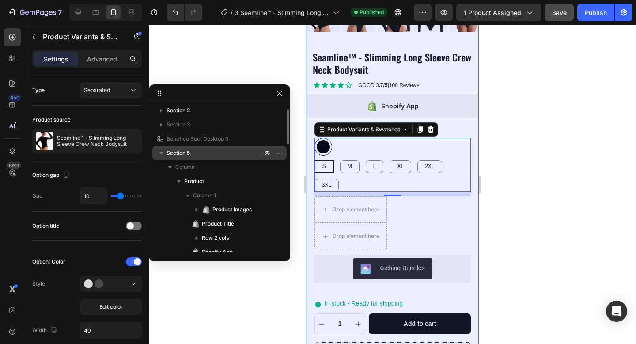
click at [207, 151] on p "Section 5" at bounding box center [214, 152] width 97 height 9
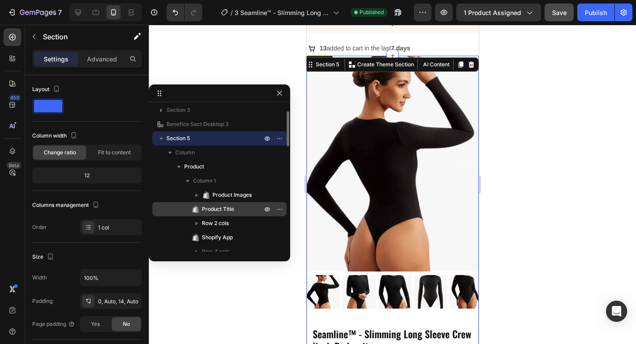
scroll to position [33, 0]
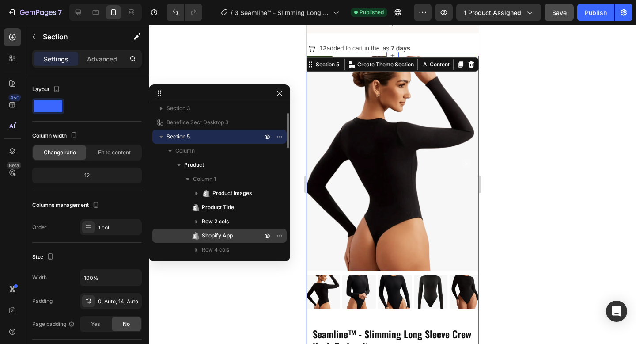
click at [249, 234] on p "Shopify App" at bounding box center [222, 235] width 62 height 9
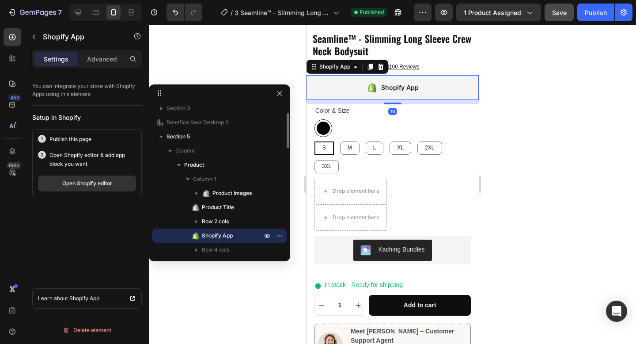
scroll to position [344, 0]
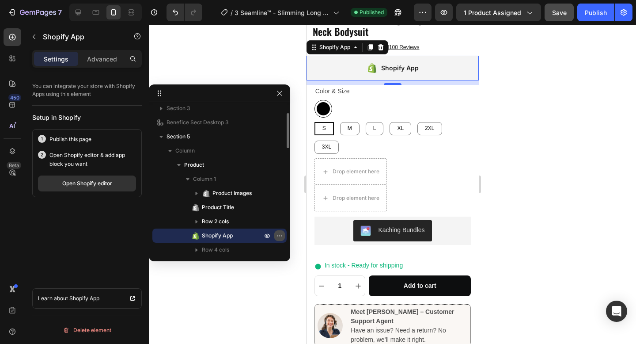
click at [279, 235] on icon "button" at bounding box center [279, 235] width 7 height 7
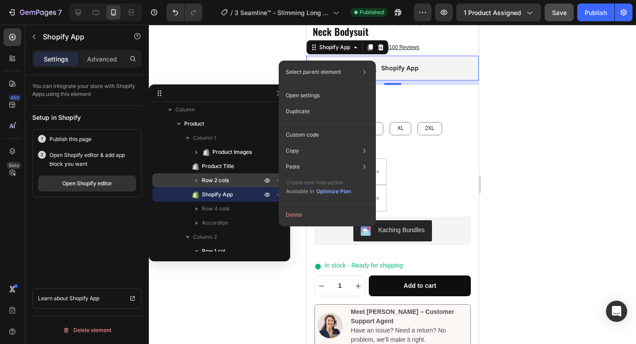
scroll to position [98, 0]
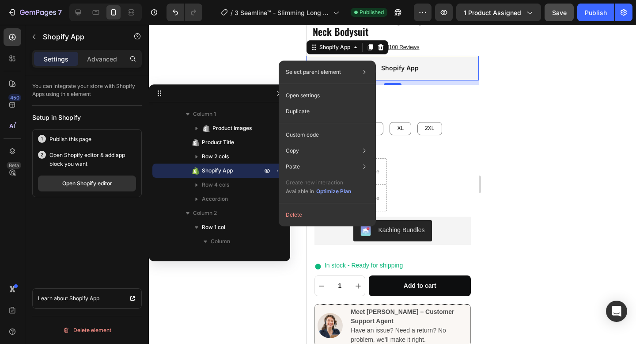
click at [213, 277] on div at bounding box center [392, 184] width 487 height 319
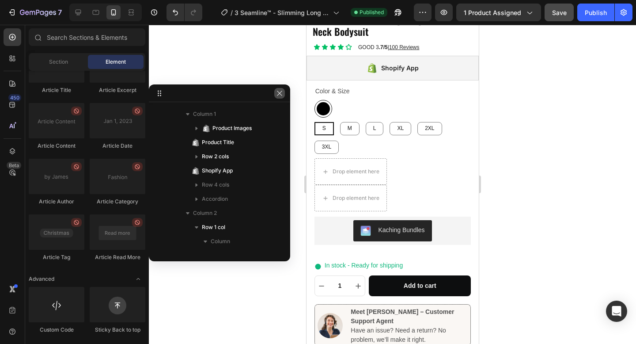
click at [282, 96] on icon "button" at bounding box center [279, 93] width 7 height 7
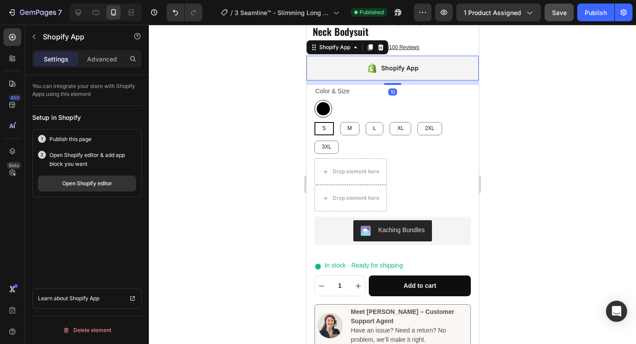
click at [345, 69] on div "Shopify App" at bounding box center [392, 68] width 172 height 25
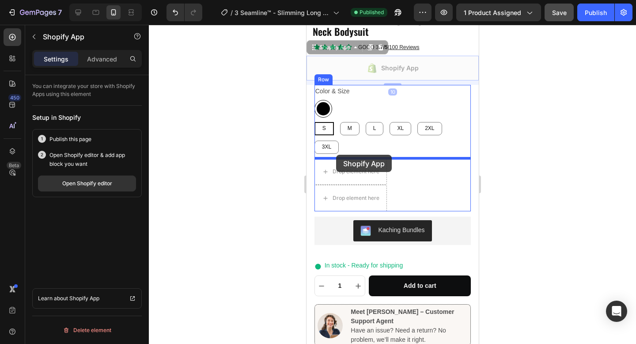
drag, startPoint x: 316, startPoint y: 51, endPoint x: 336, endPoint y: 155, distance: 105.2
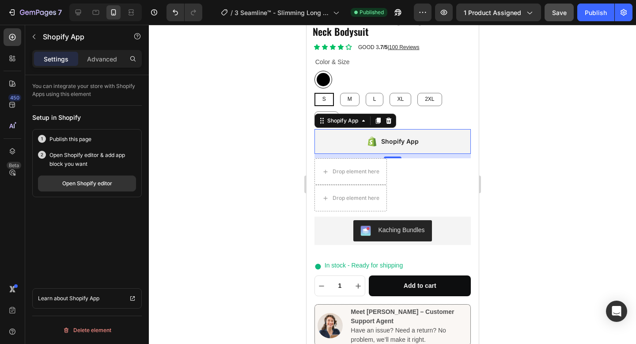
click at [540, 161] on div at bounding box center [392, 184] width 487 height 319
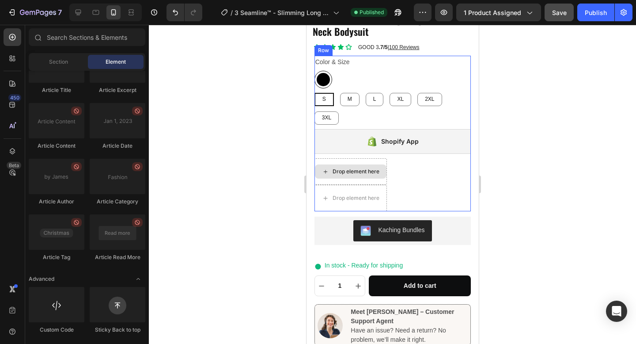
click at [374, 177] on div "Drop element here" at bounding box center [350, 171] width 72 height 14
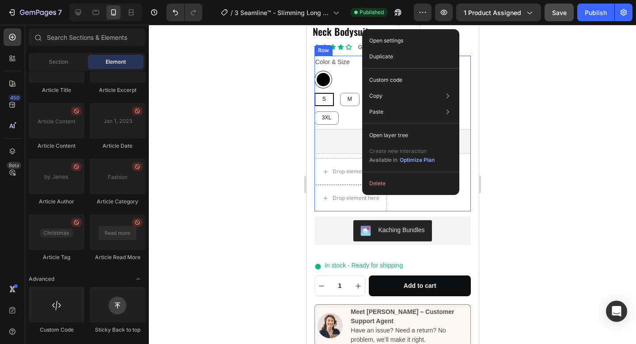
click at [417, 201] on div "Drop element here Drop element here Row" at bounding box center [392, 184] width 157 height 53
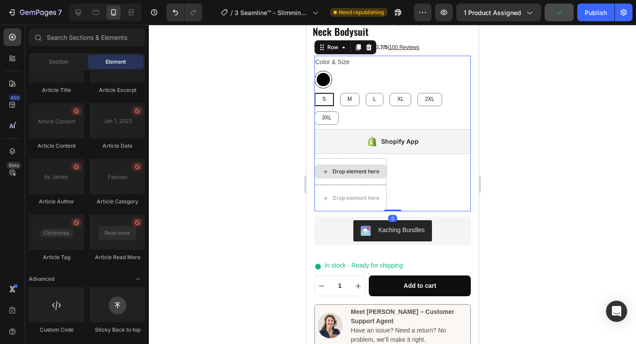
click at [372, 177] on div "Drop element here" at bounding box center [350, 171] width 72 height 14
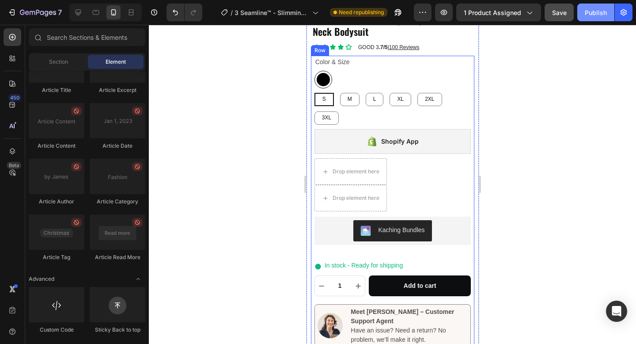
click at [593, 19] on button "Publish" at bounding box center [595, 13] width 37 height 18
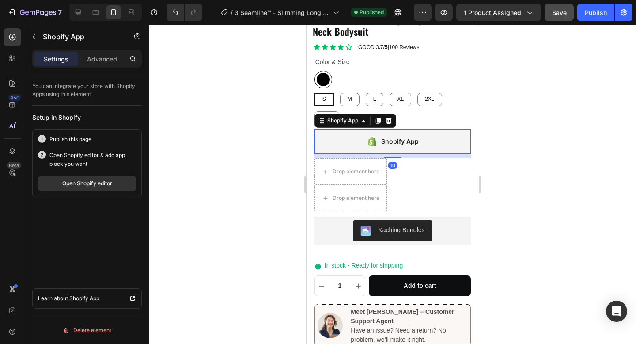
click at [324, 145] on div "Shopify App" at bounding box center [392, 141] width 157 height 25
click at [89, 188] on button "Open Shopify editor" at bounding box center [87, 183] width 98 height 16
click at [506, 194] on div at bounding box center [392, 184] width 487 height 319
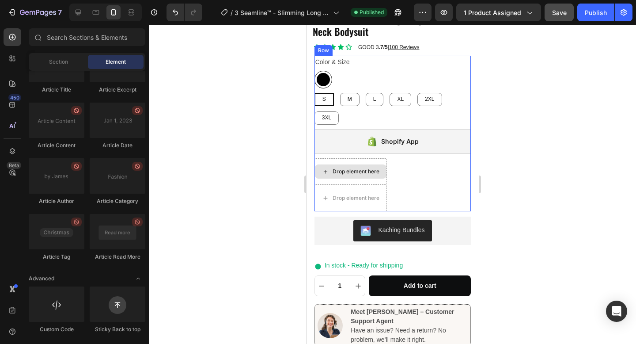
click at [345, 180] on div "Drop element here" at bounding box center [350, 171] width 72 height 26
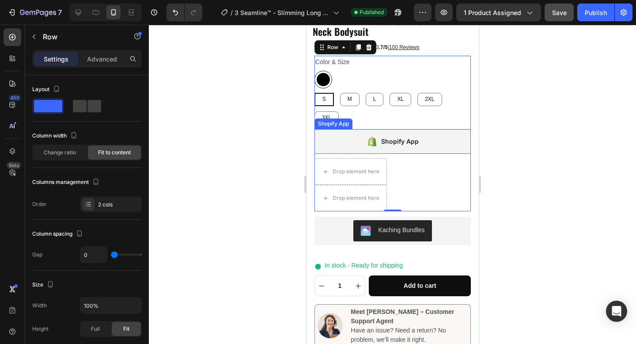
click at [415, 141] on div "Shopify App" at bounding box center [400, 141] width 38 height 11
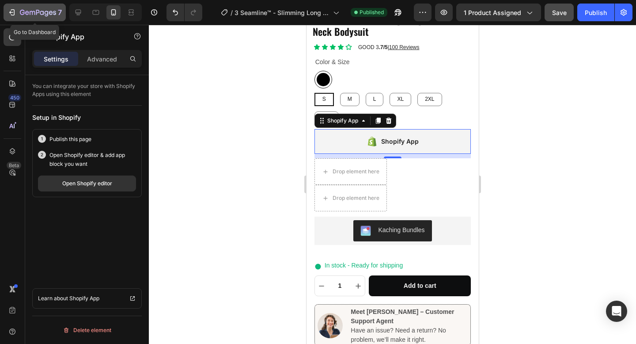
click at [12, 12] on icon "button" at bounding box center [12, 12] width 9 height 9
